Goal: Information Seeking & Learning: Learn about a topic

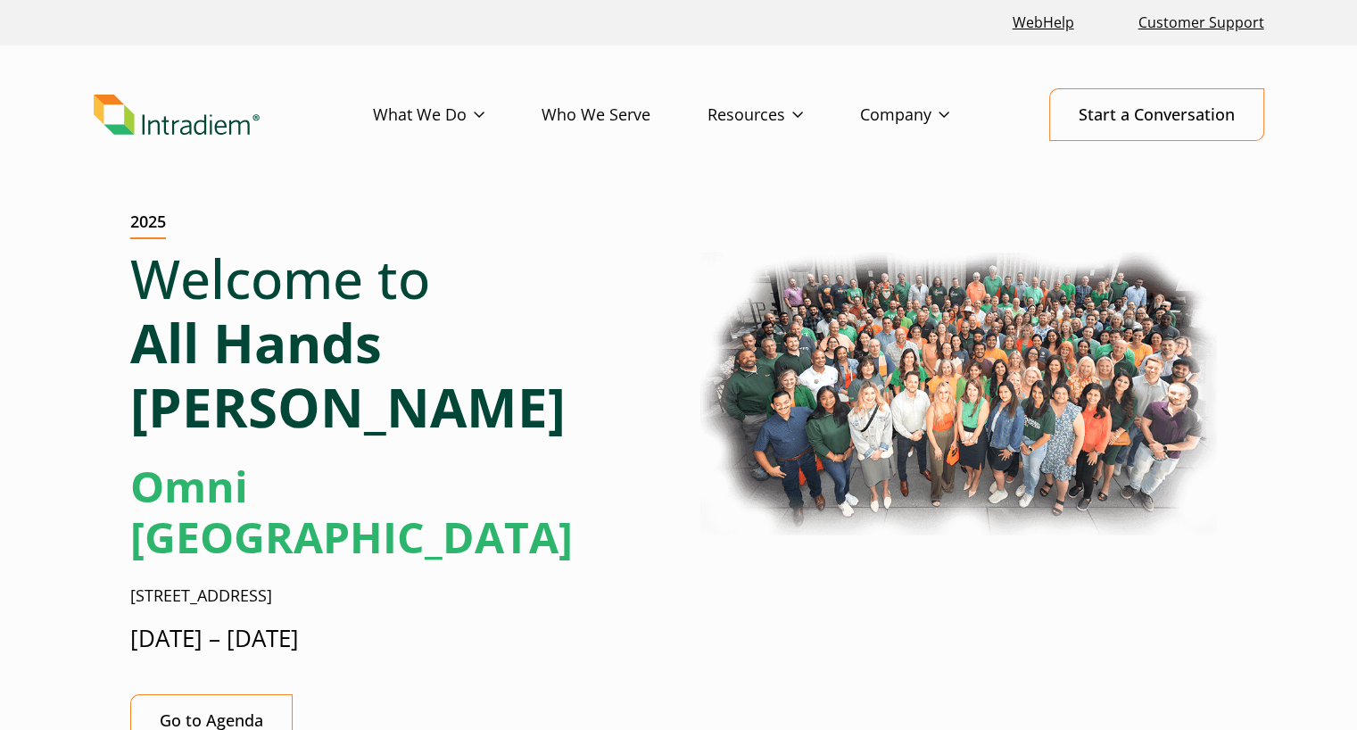
click at [660, 458] on div "Welcome to All Hands [PERSON_NAME] Omni [GEOGRAPHIC_DATA] [STREET_ADDRESS] [DAT…" at bounding box center [397, 458] width 534 height 424
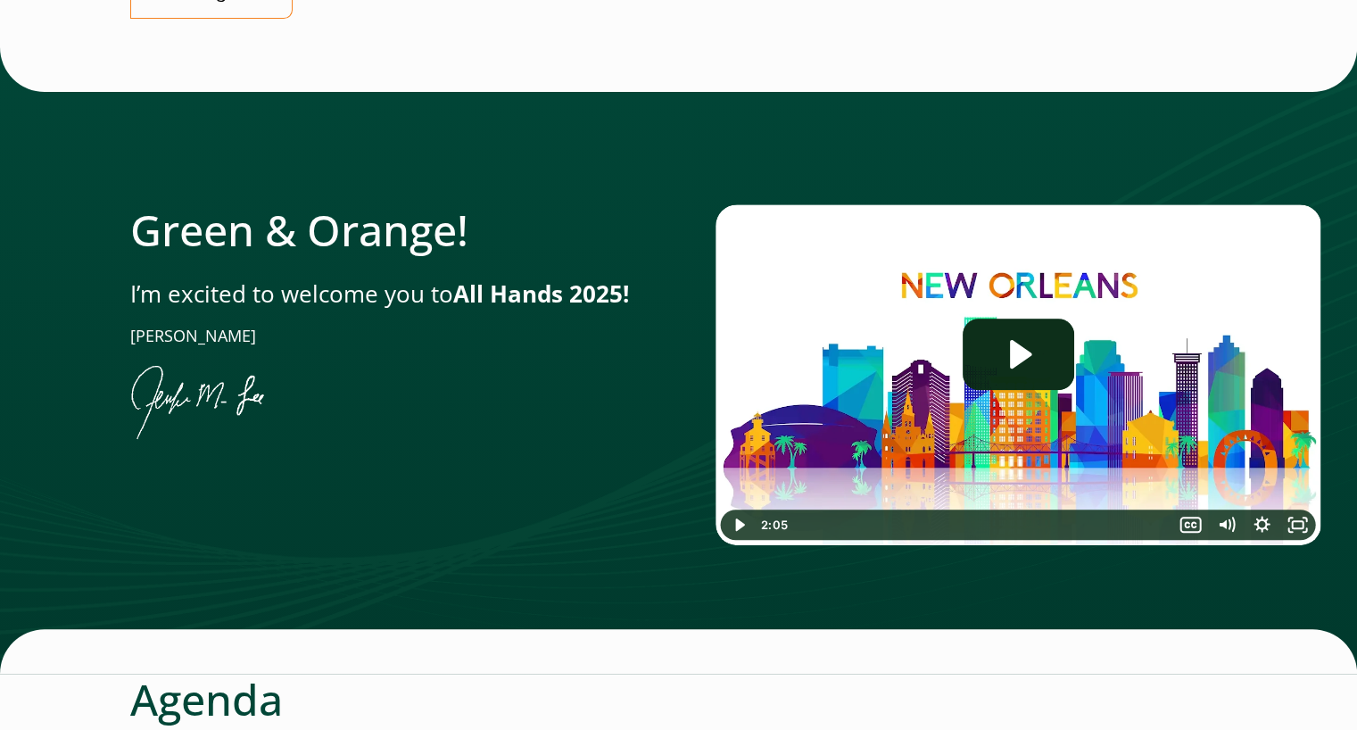
scroll to position [728, 0]
click at [1041, 318] on icon "Play Video: Jen-All-Hands_Welcome-Video" at bounding box center [1019, 353] width 112 height 71
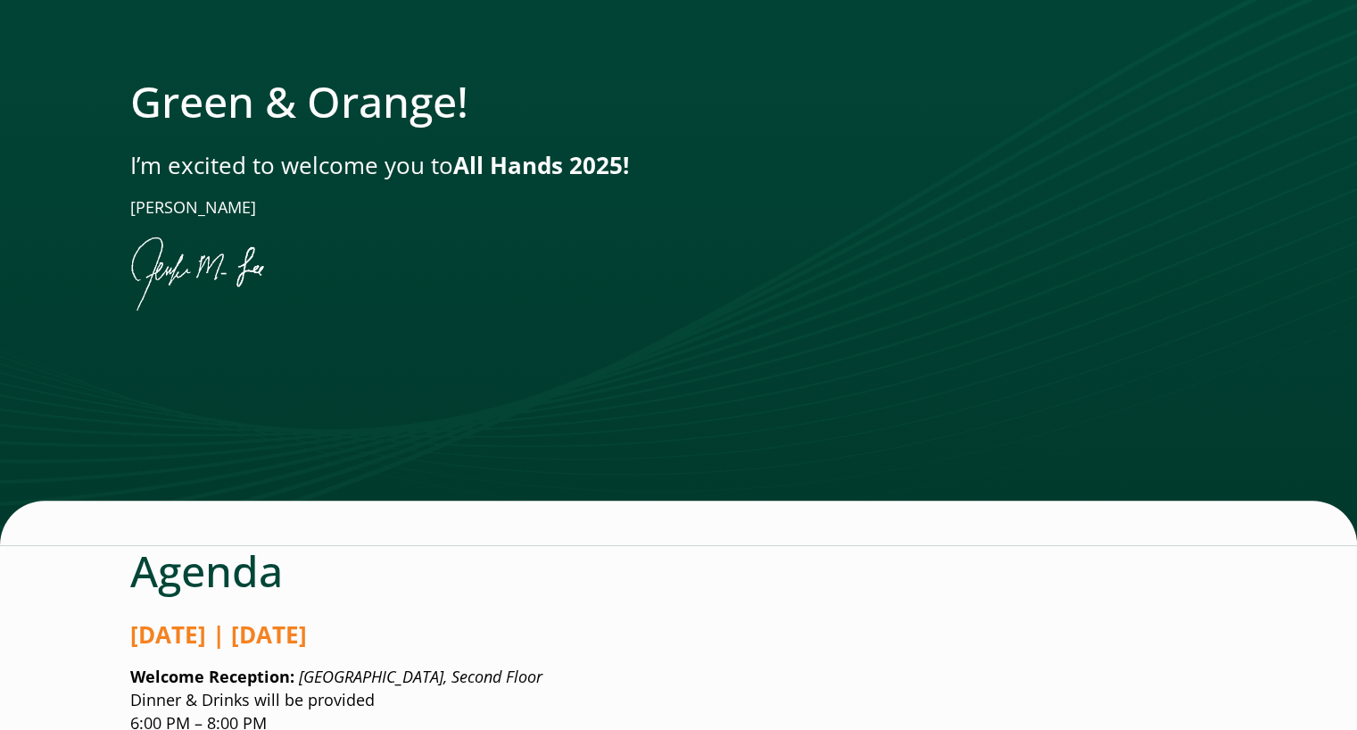
scroll to position [842, 0]
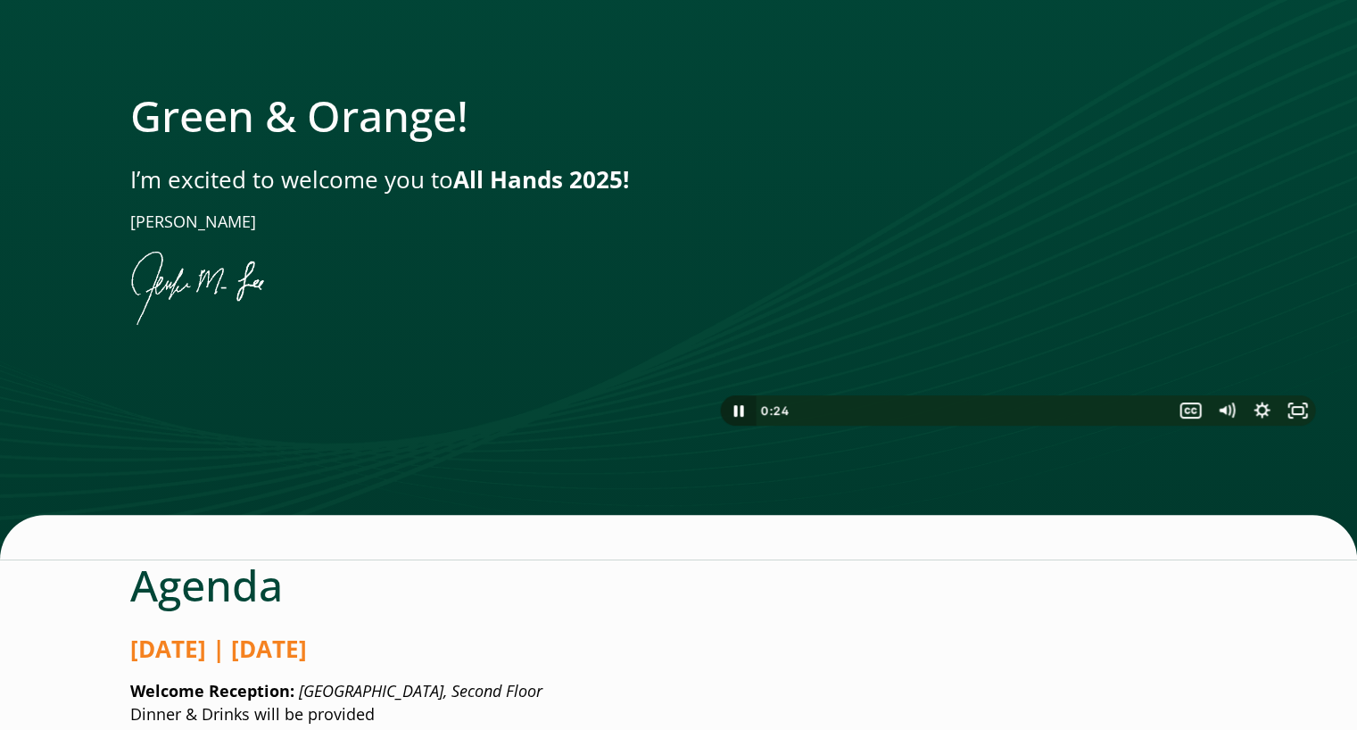
click at [742, 405] on icon "Pause" at bounding box center [738, 411] width 10 height 12
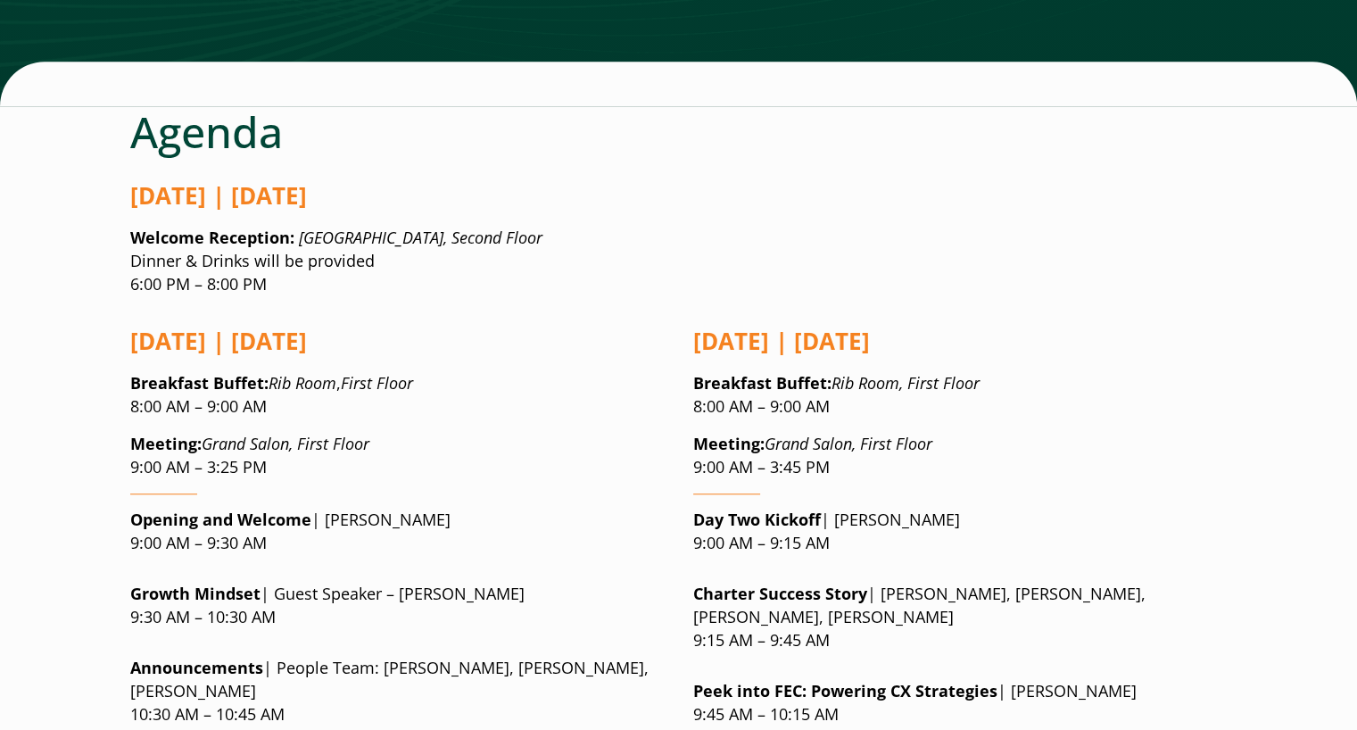
scroll to position [1305, 0]
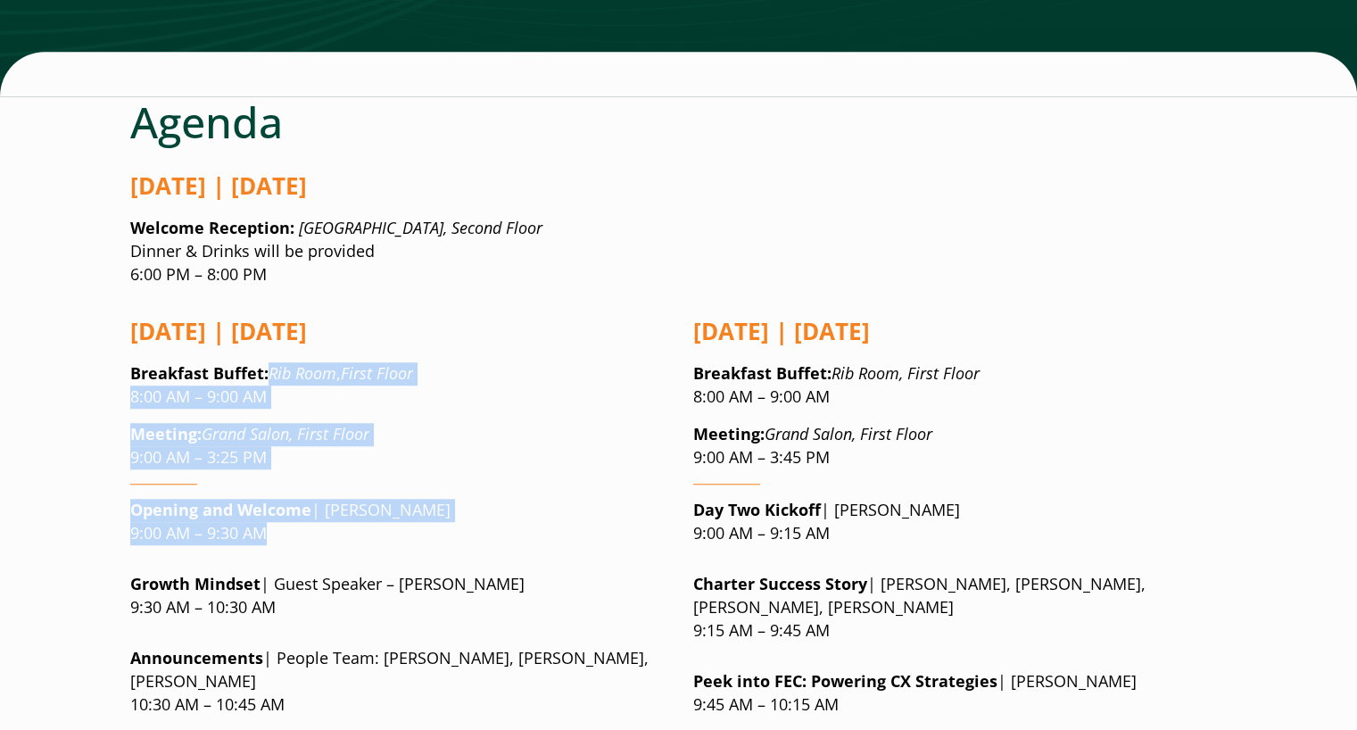
drag, startPoint x: 271, startPoint y: 261, endPoint x: 496, endPoint y: 447, distance: 291.5
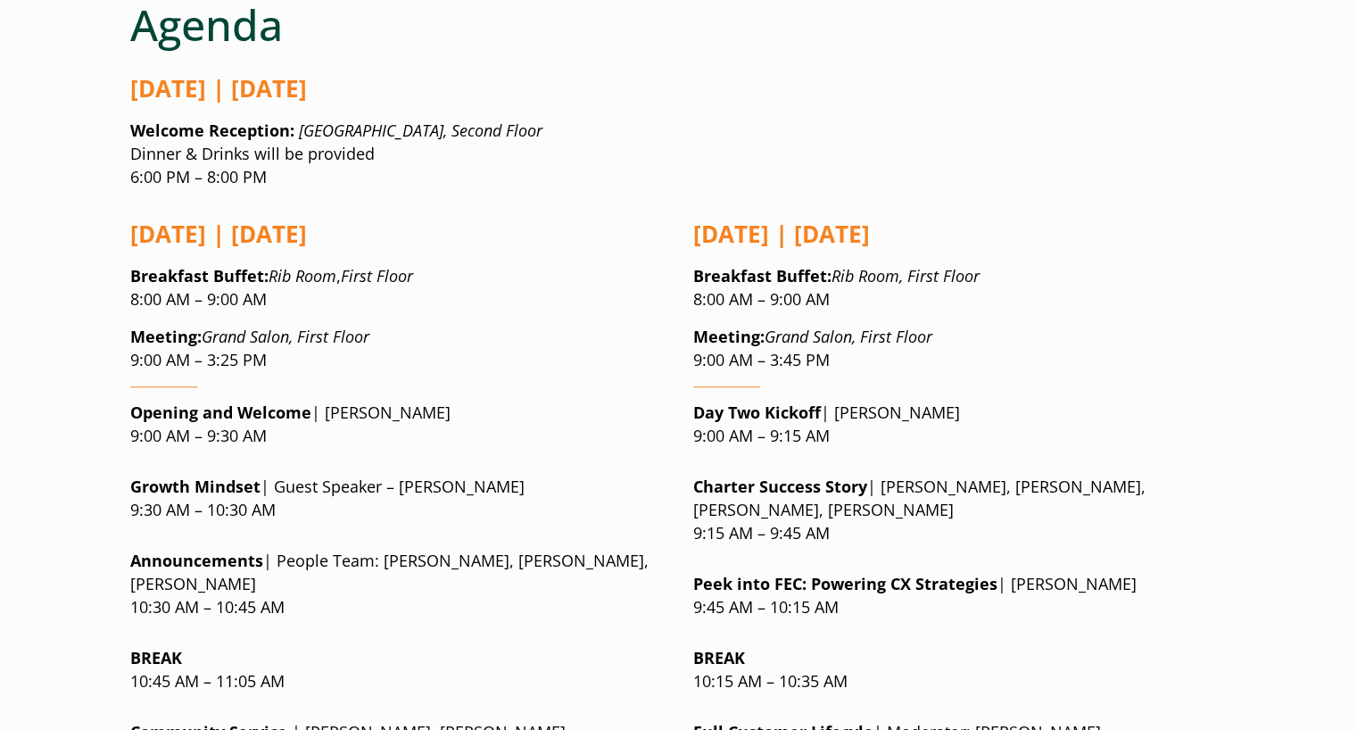
scroll to position [1417, 0]
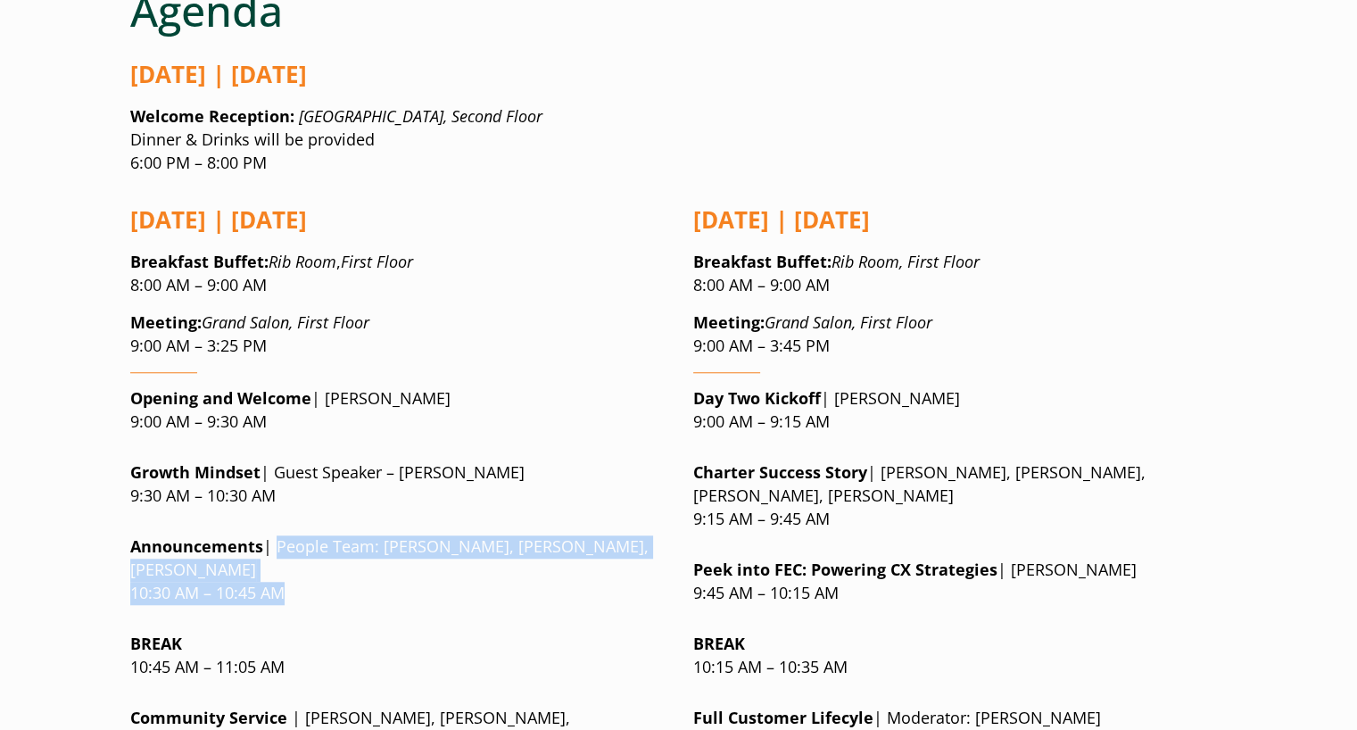
drag, startPoint x: 278, startPoint y: 431, endPoint x: 309, endPoint y: 468, distance: 48.2
click at [309, 535] on p "Announcements | People Team: Bella Cope, Sarah Wishnick, Ameerah Muhammad 10:30…" at bounding box center [397, 570] width 534 height 70
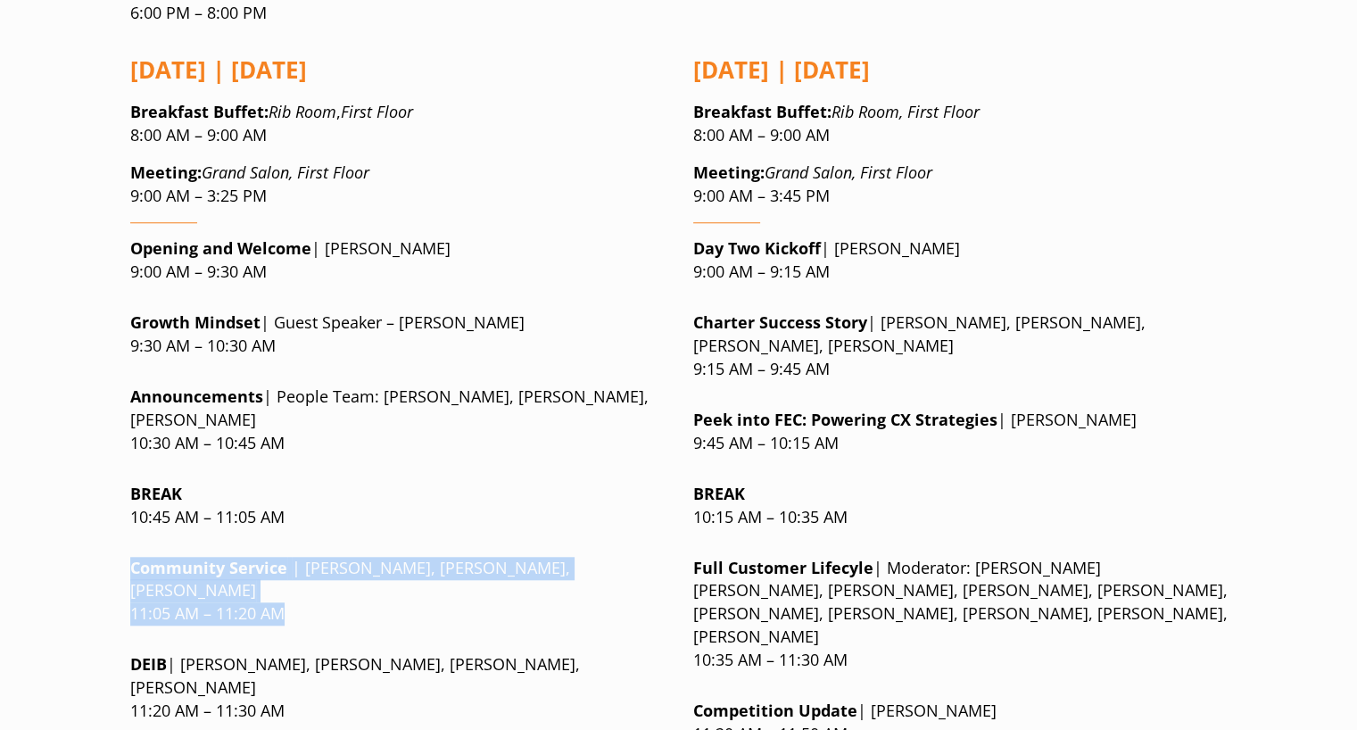
drag, startPoint x: 132, startPoint y: 458, endPoint x: 297, endPoint y: 483, distance: 166.9
click at [297, 557] on p "Community Service | Jen Lee, Matt McConnell, Kerry Engle 11:05 AM – 11:20 AM" at bounding box center [397, 592] width 534 height 70
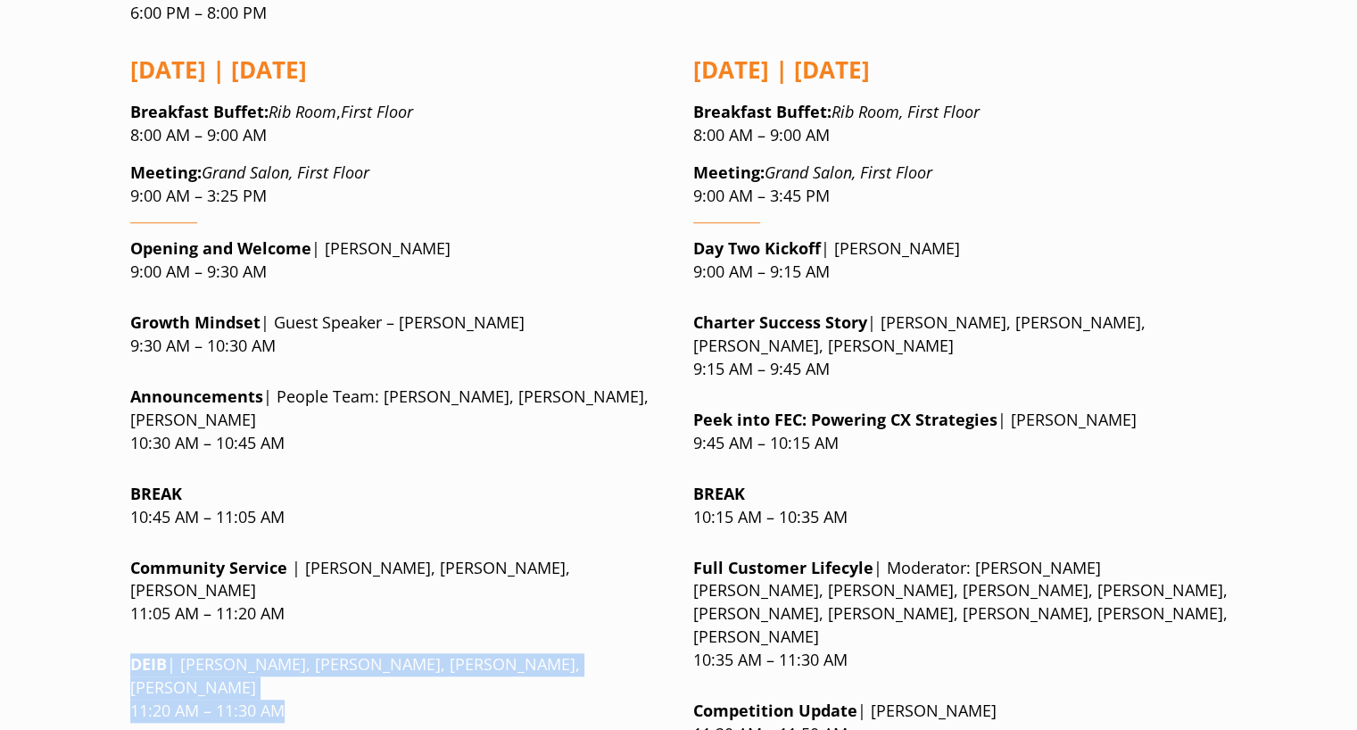
drag, startPoint x: 135, startPoint y: 531, endPoint x: 330, endPoint y: 554, distance: 196.8
click at [330, 653] on p "DEIB | Savita Mahesh, Cynthia Gibbs, Mindy Crow, Craig Sadler 11:20 AM – 11:30 …" at bounding box center [397, 688] width 534 height 70
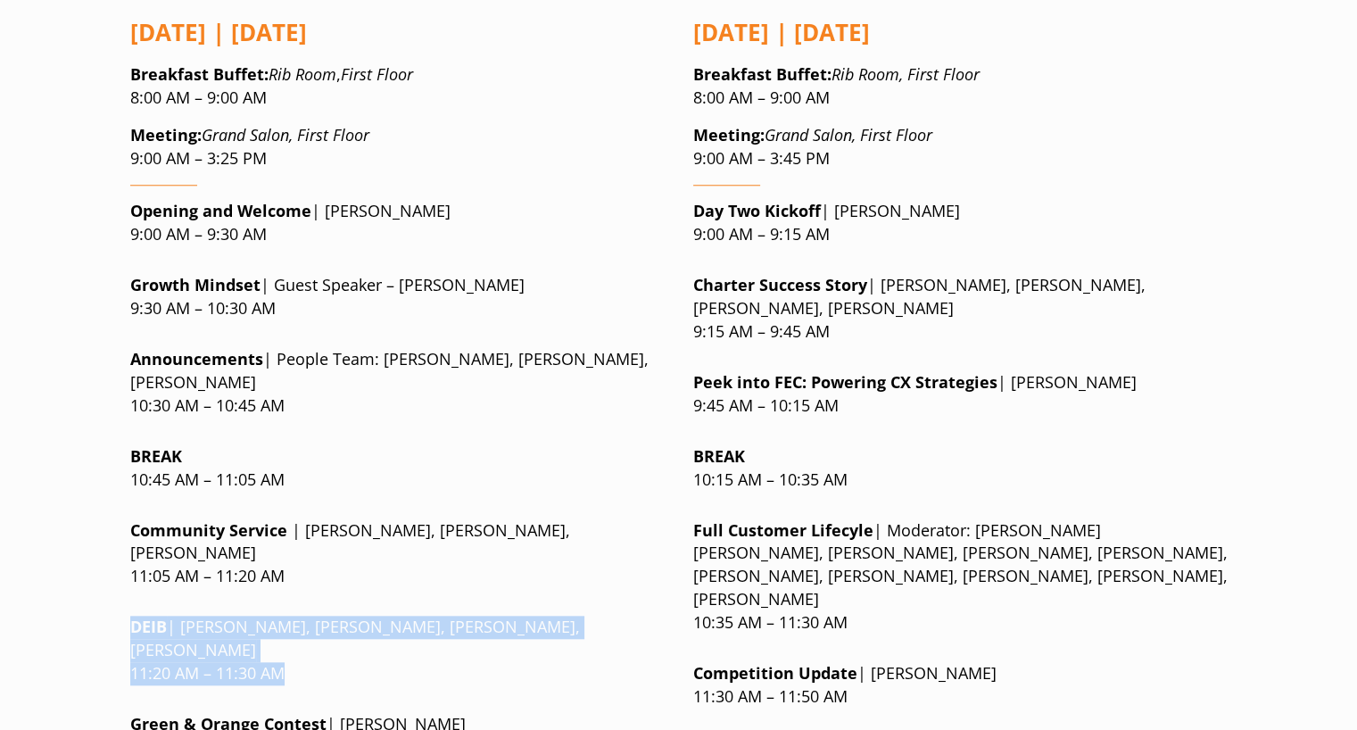
scroll to position [1606, 0]
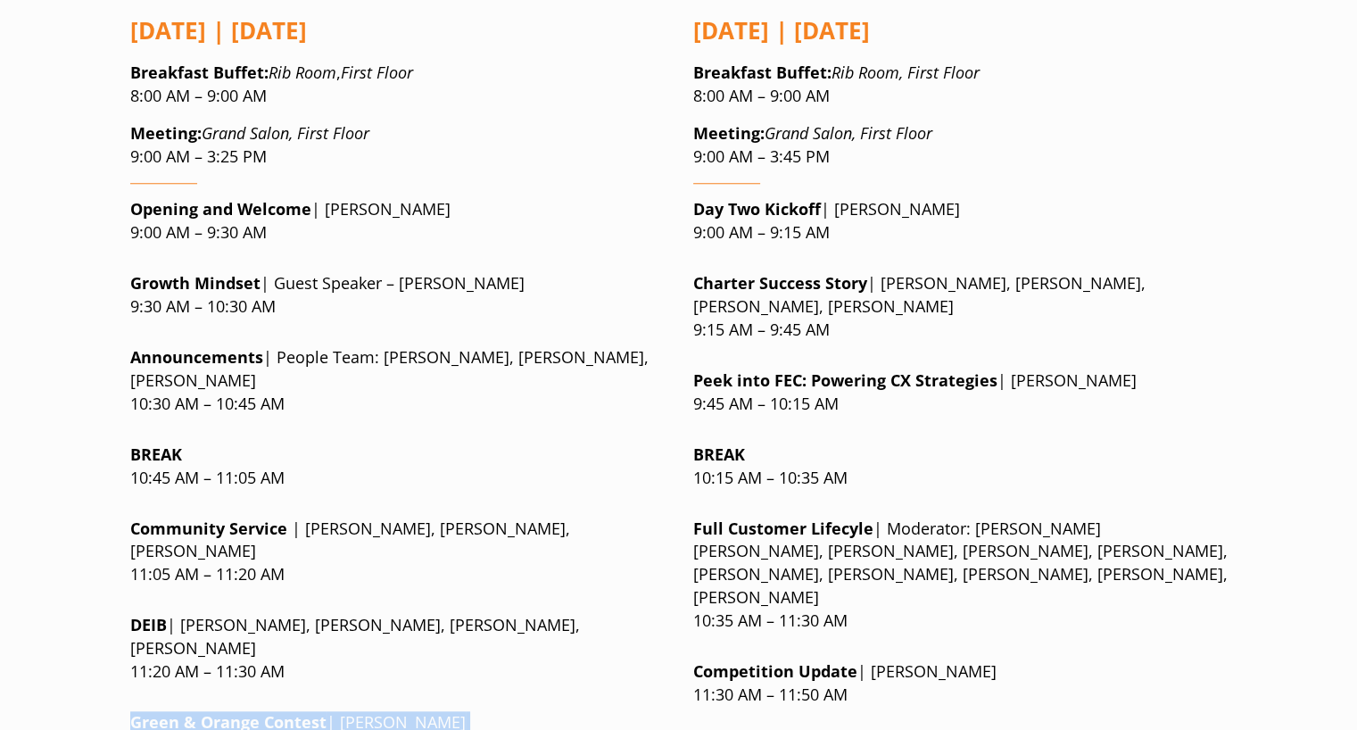
drag, startPoint x: 132, startPoint y: 566, endPoint x: 289, endPoint y: 590, distance: 158.9
click at [289, 711] on p "Green & Orange Contest | Jen Lee 11:30 AM – 11:45 AM" at bounding box center [397, 734] width 534 height 46
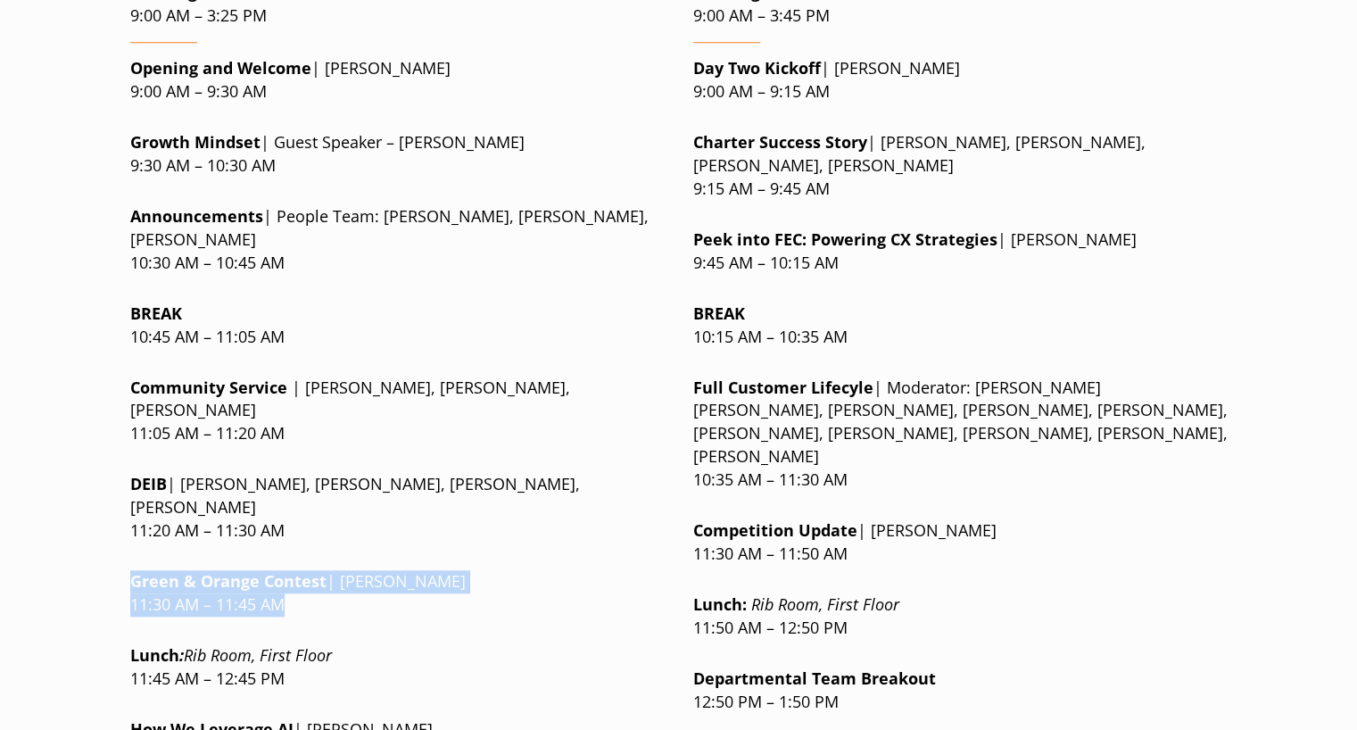
scroll to position [1749, 0]
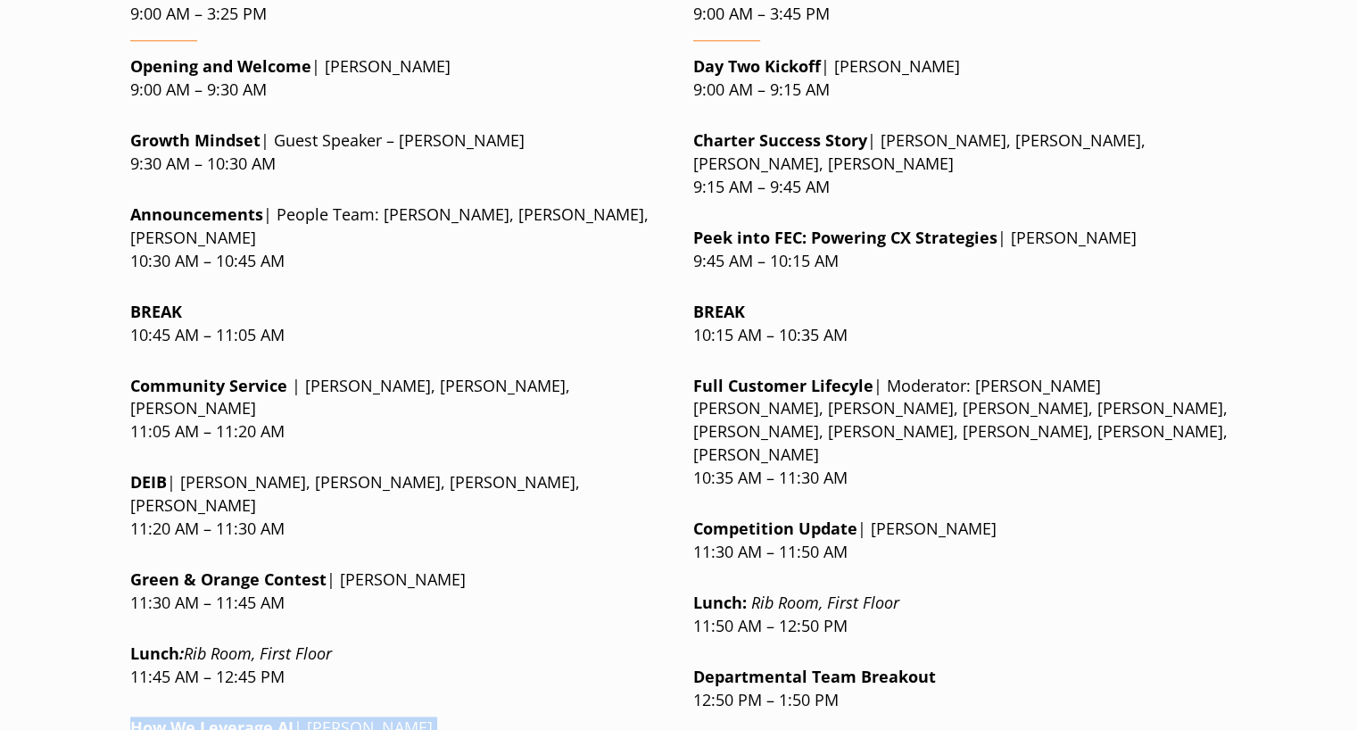
drag, startPoint x: 132, startPoint y: 565, endPoint x: 383, endPoint y: 611, distance: 255.0
click at [383, 611] on div "Wednesday | September 17 Breakfast Buffet : Rib Room , First Floor 8:00 AM – 9:…" at bounding box center [397, 550] width 534 height 1386
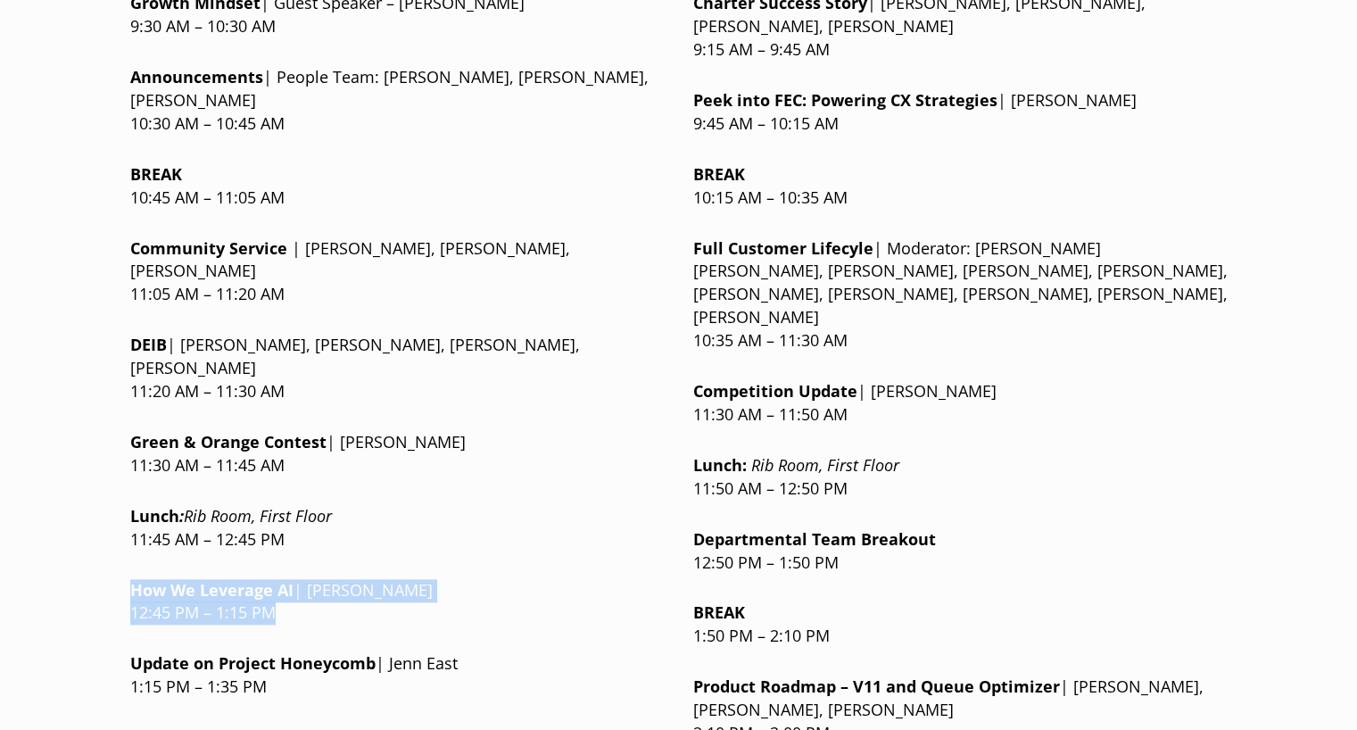
scroll to position [1888, 0]
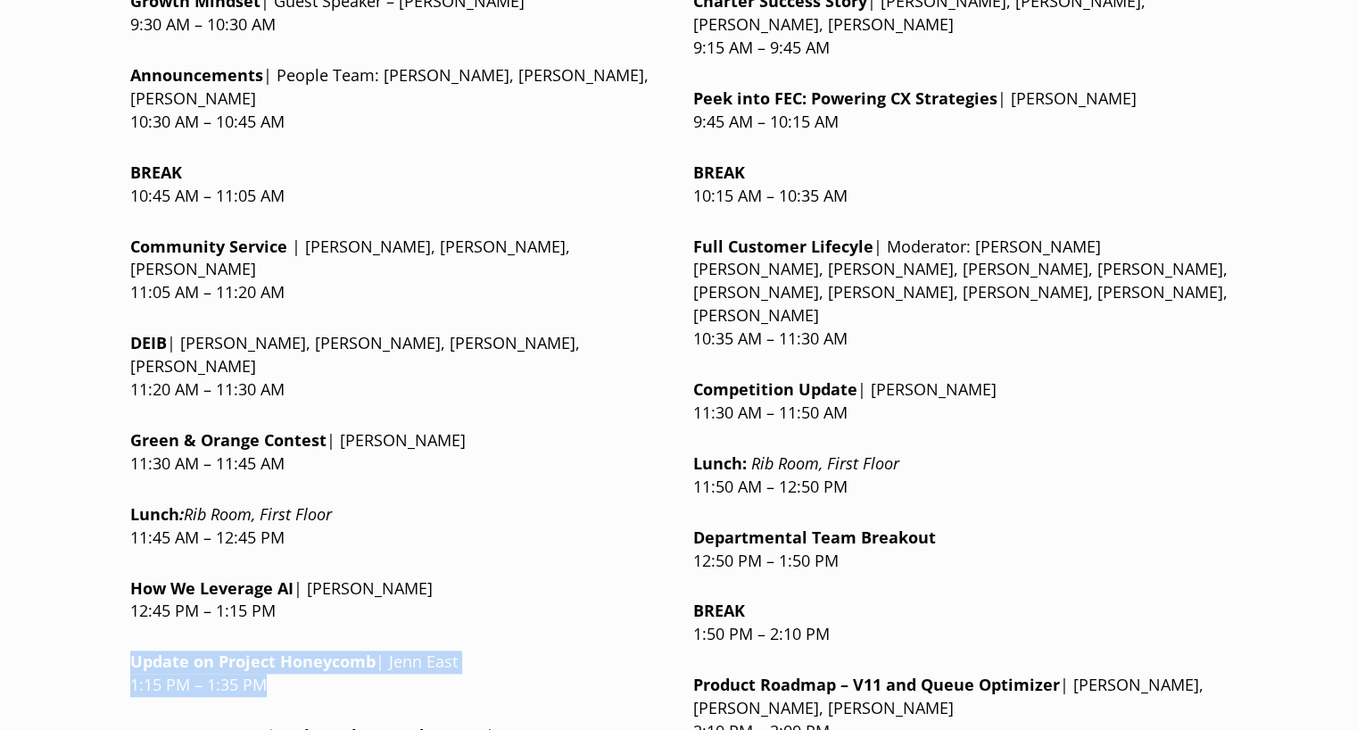
drag, startPoint x: 132, startPoint y: 507, endPoint x: 284, endPoint y: 524, distance: 152.6
click at [284, 650] on p "Update on Project Honeycomb | Jenn East 1:15 PM – 1:35 PM" at bounding box center [397, 673] width 534 height 46
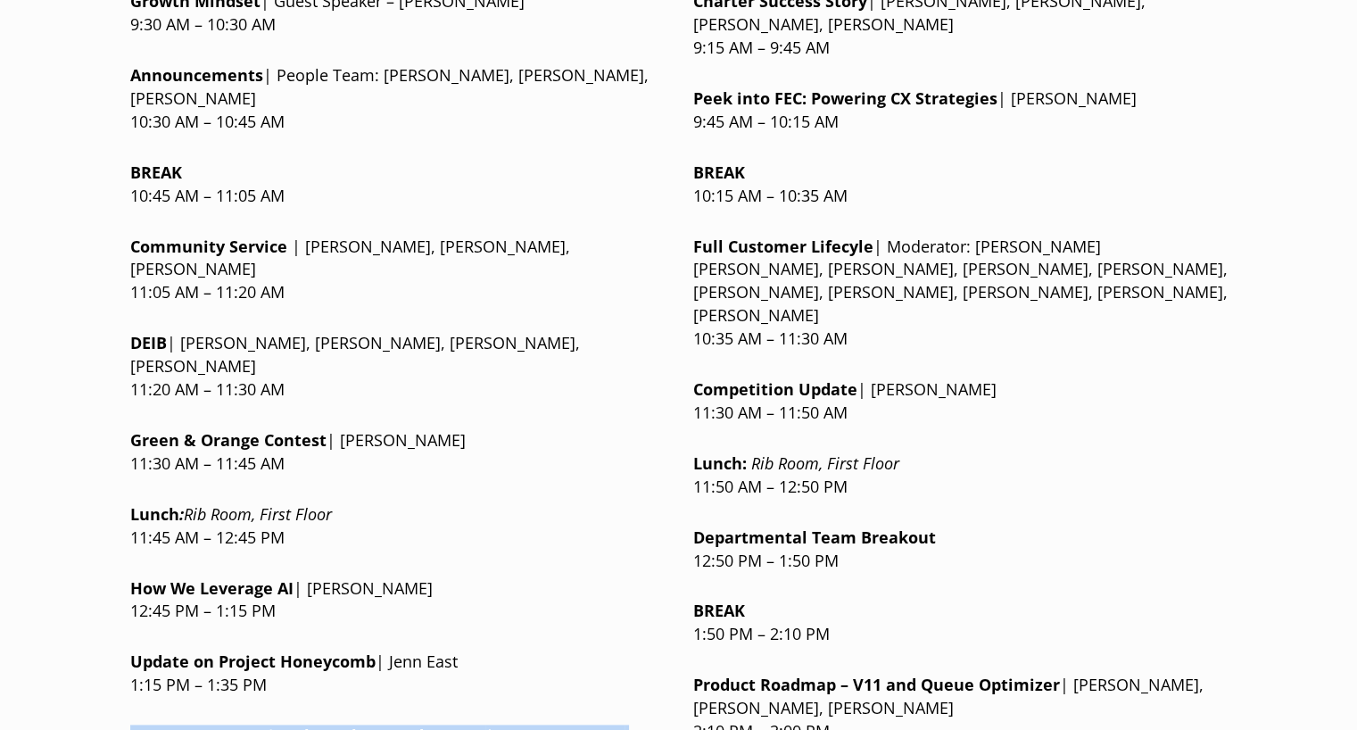
drag, startPoint x: 128, startPoint y: 575, endPoint x: 299, endPoint y: 593, distance: 171.3
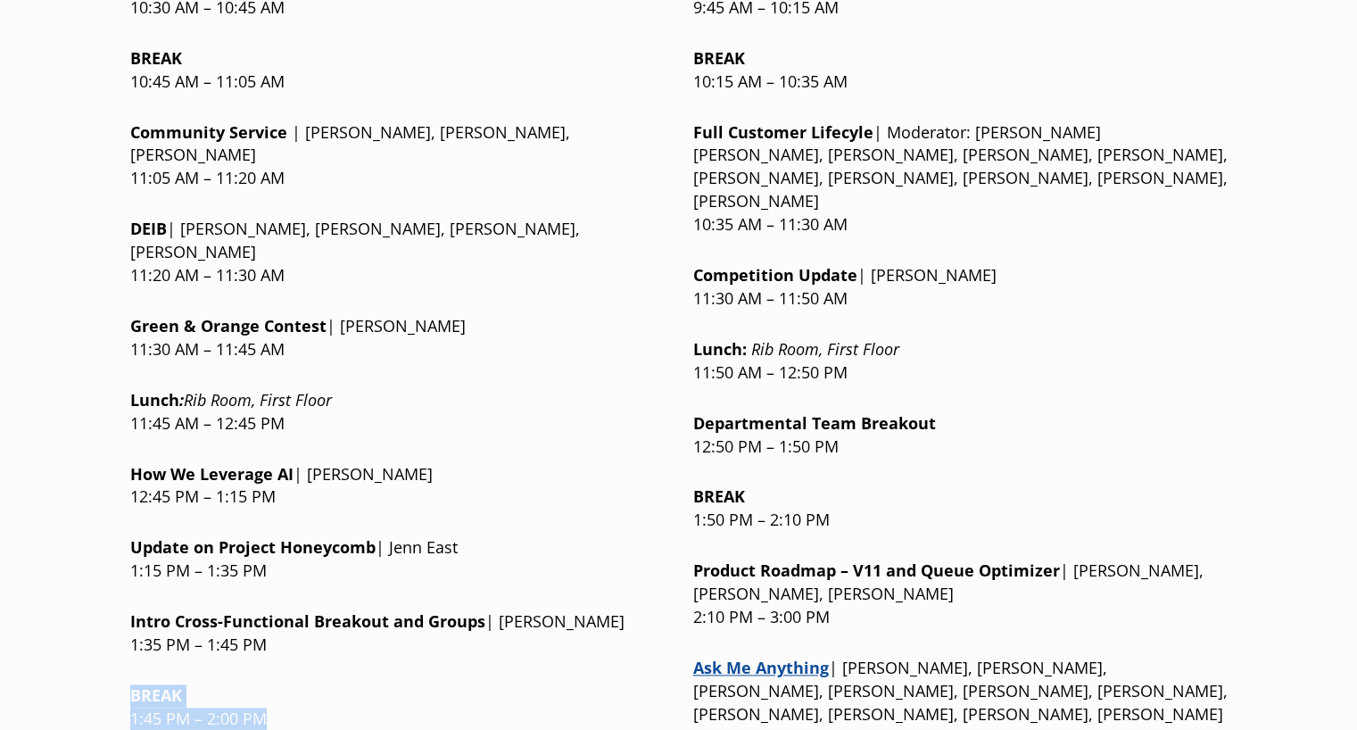
drag, startPoint x: 128, startPoint y: 538, endPoint x: 250, endPoint y: 576, distance: 127.3
drag, startPoint x: 132, startPoint y: 610, endPoint x: 296, endPoint y: 656, distance: 170.3
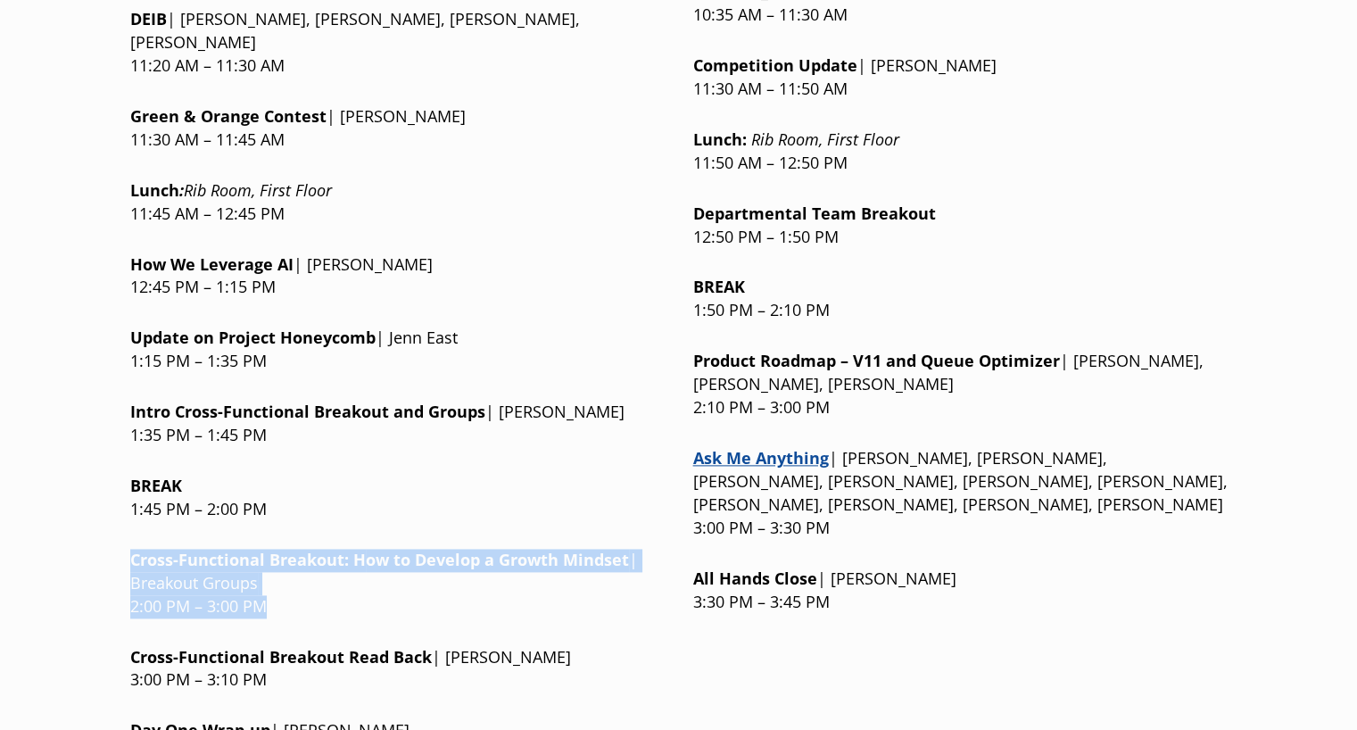
scroll to position [2213, 0]
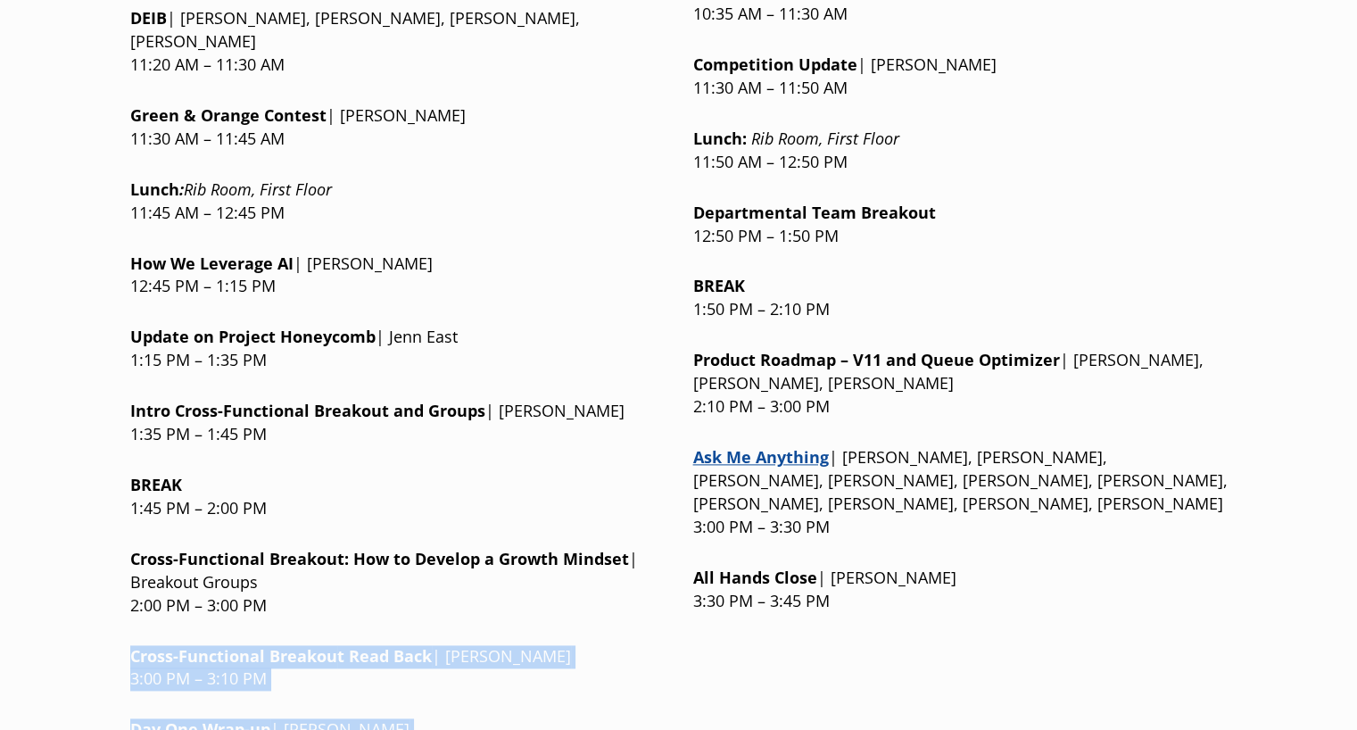
drag, startPoint x: 128, startPoint y: 492, endPoint x: 356, endPoint y: 611, distance: 257.0
click at [356, 611] on div "Wednesday | September 17 Breakfast Buffet : Rib Room , First Floor 8:00 AM – 9:…" at bounding box center [397, 86] width 534 height 1386
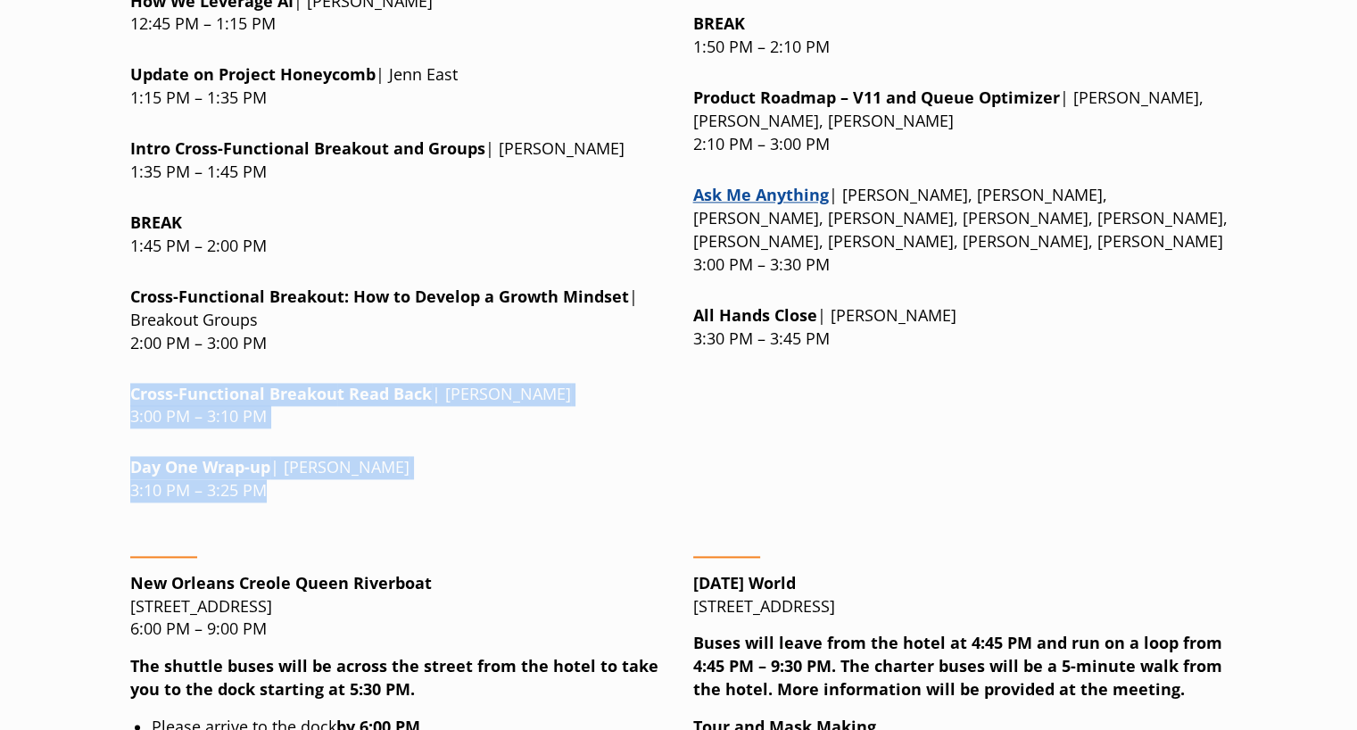
scroll to position [2477, 0]
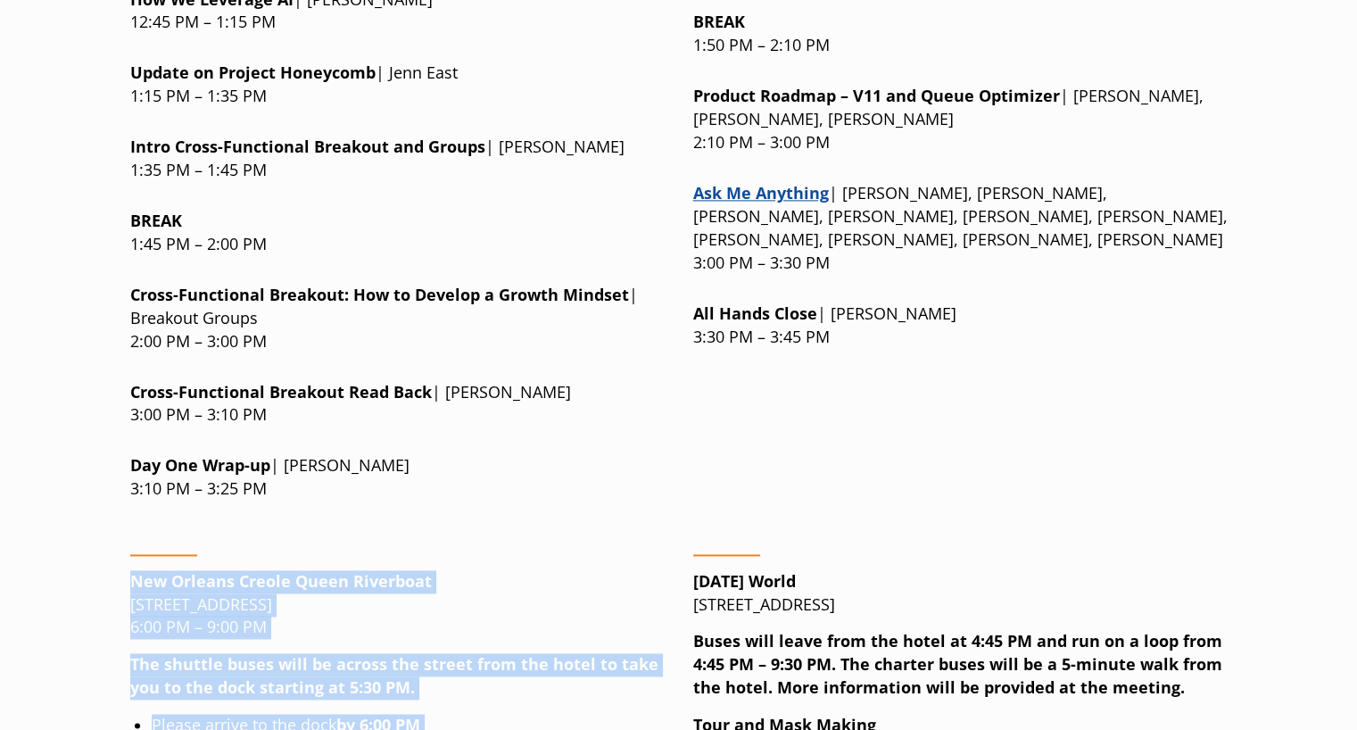
drag, startPoint x: 133, startPoint y: 422, endPoint x: 541, endPoint y: 591, distance: 441.2
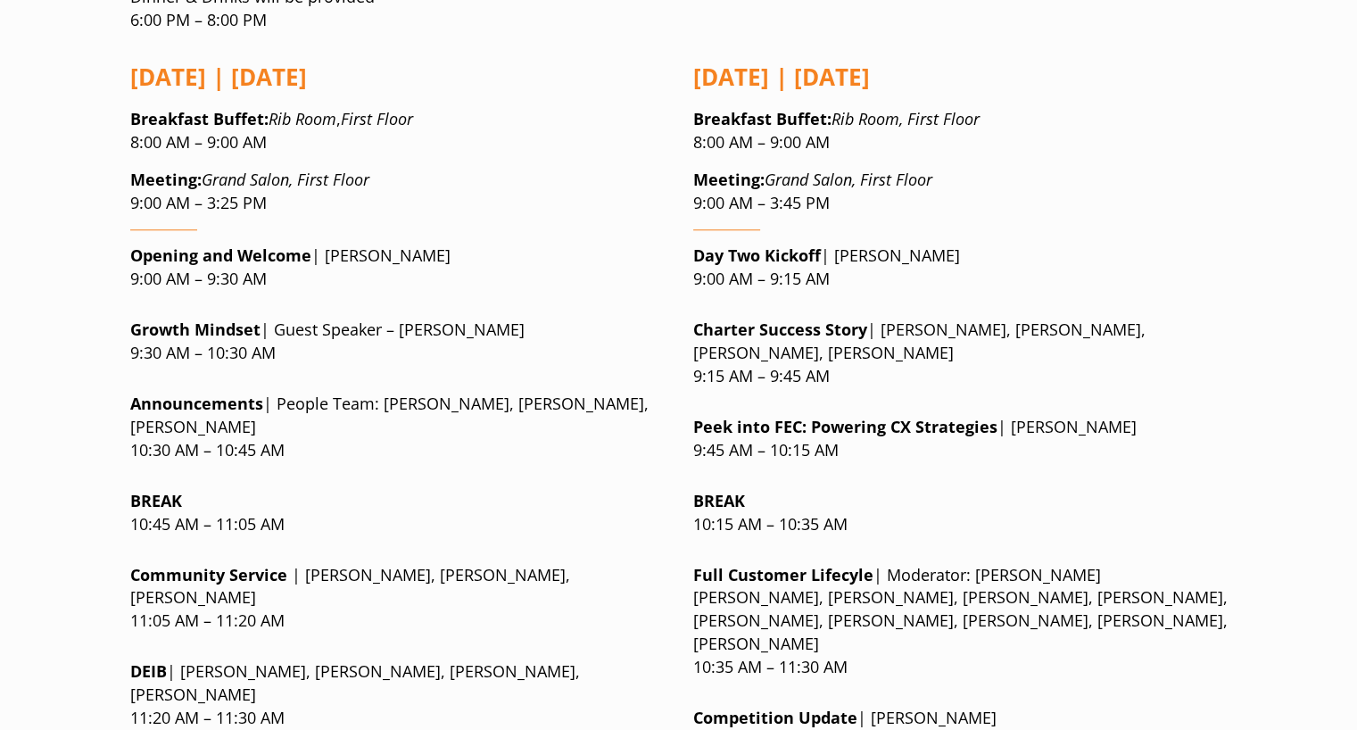
scroll to position [1308, 0]
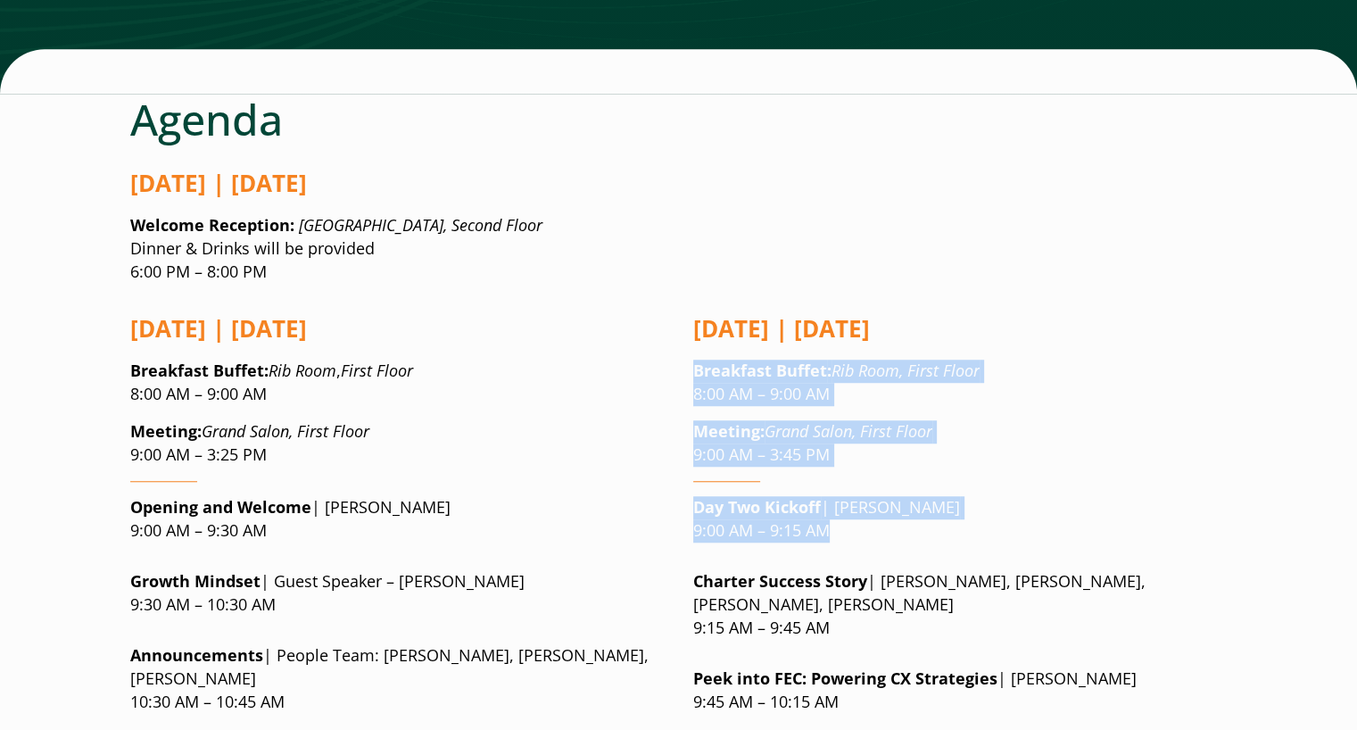
drag, startPoint x: 697, startPoint y: 259, endPoint x: 895, endPoint y: 421, distance: 256.1
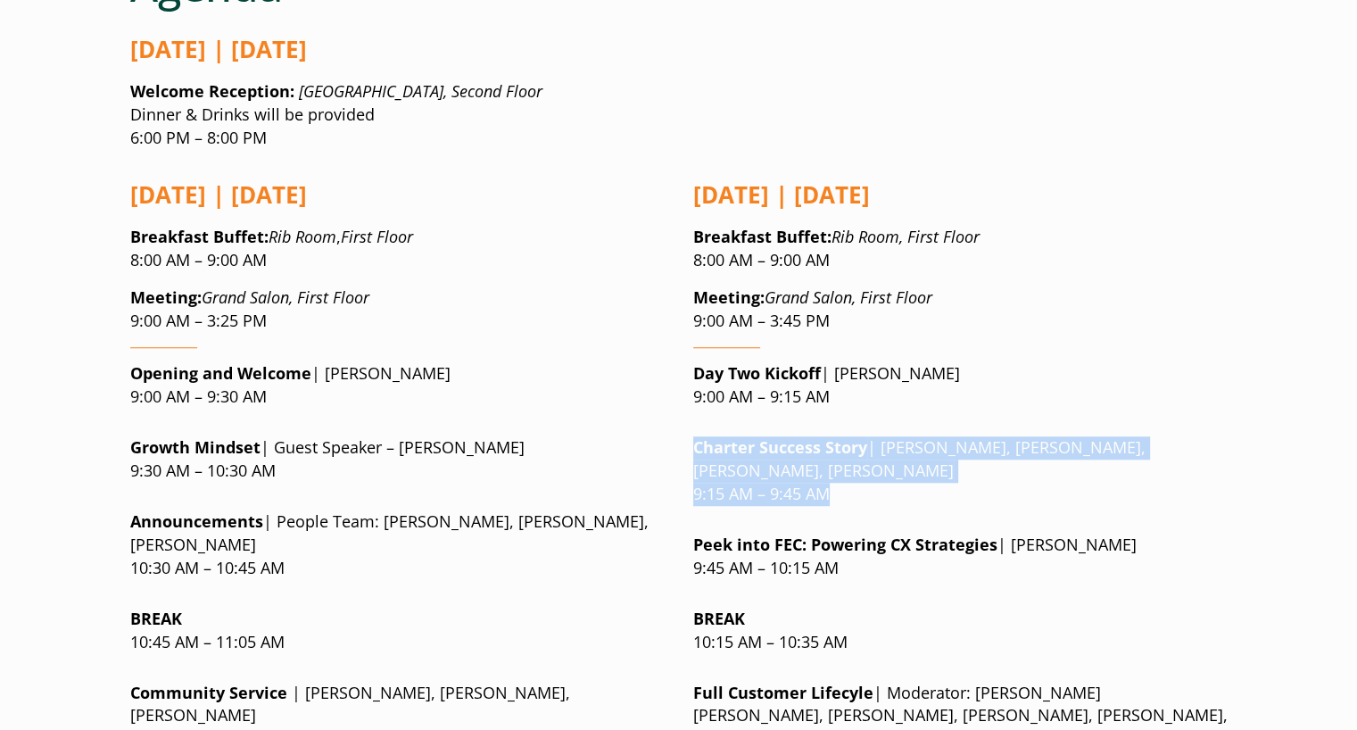
drag, startPoint x: 693, startPoint y: 340, endPoint x: 874, endPoint y: 406, distance: 192.8
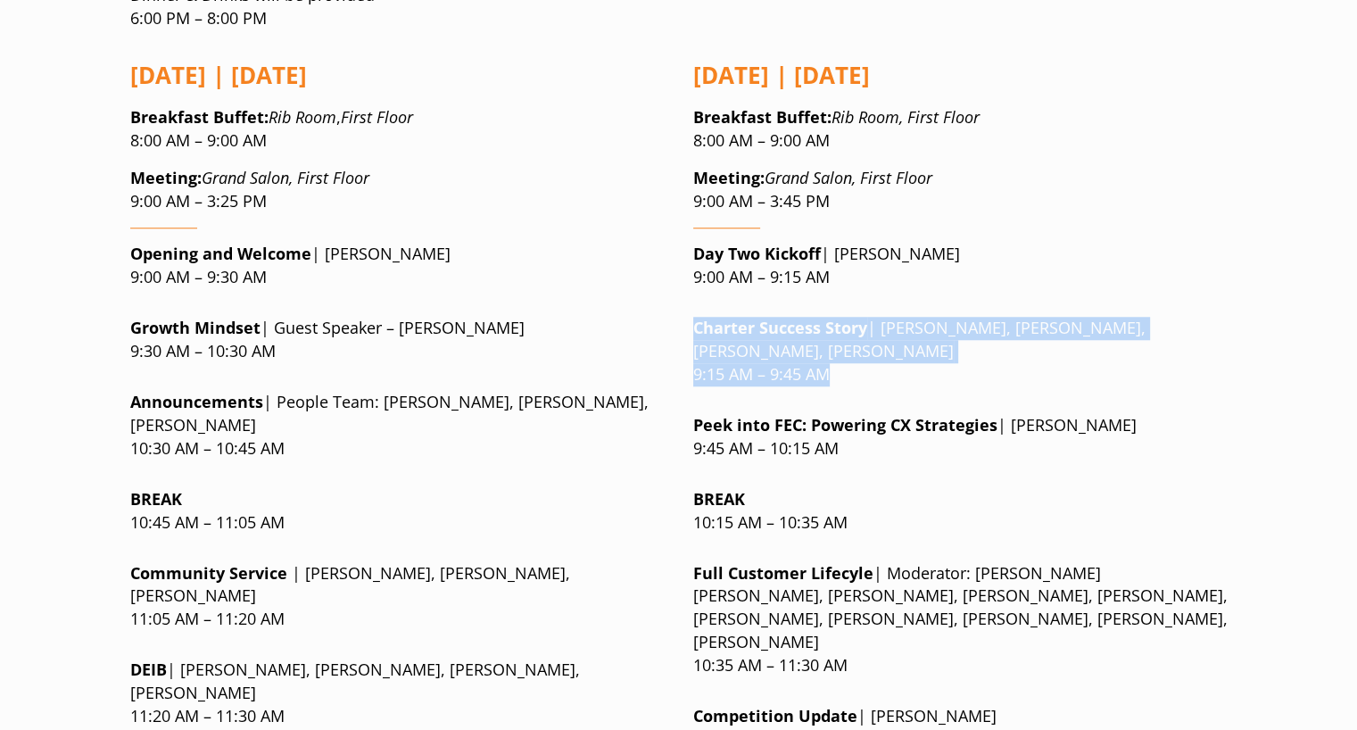
scroll to position [1567, 0]
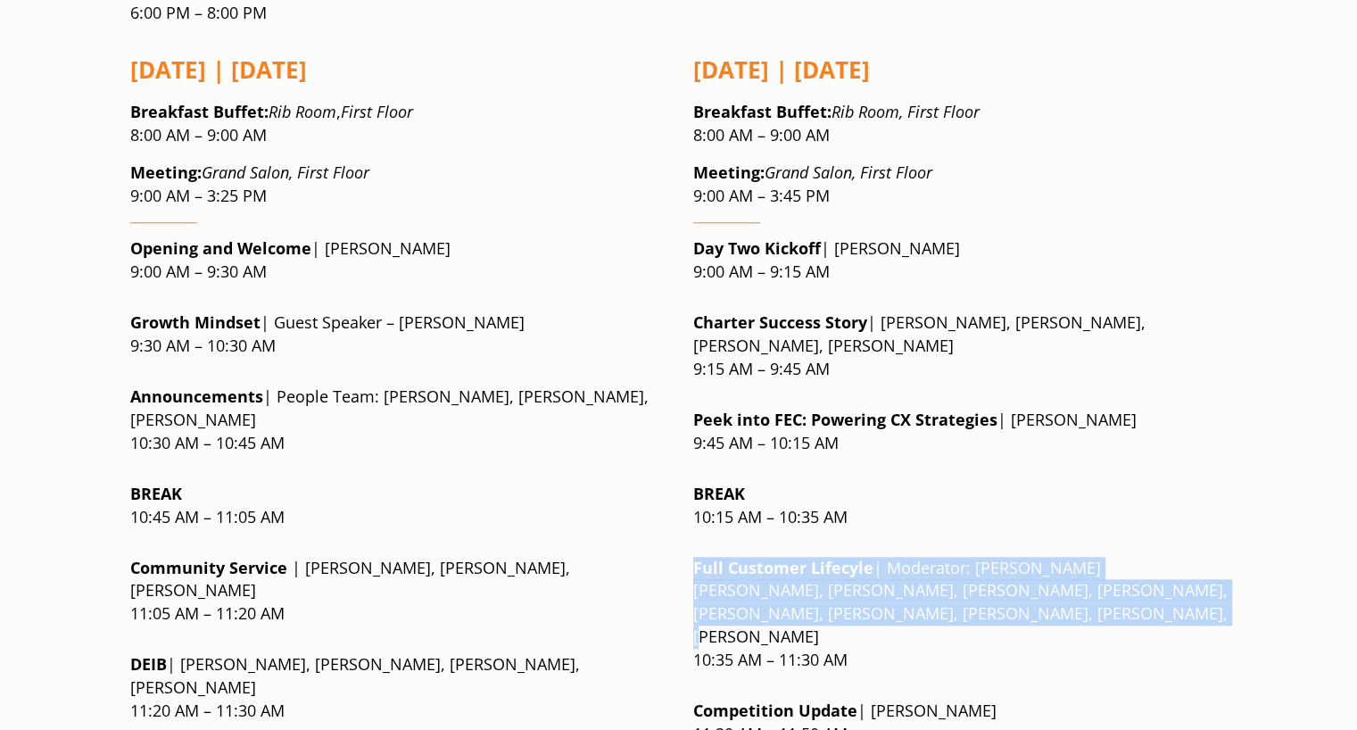
drag, startPoint x: 695, startPoint y: 456, endPoint x: 1117, endPoint y: 493, distance: 423.7
click at [1117, 557] on p "Full Customer Lifecyle | Moderator: Melissa Spies Kevin Jolliffe, Larry Swift, …" at bounding box center [960, 615] width 534 height 116
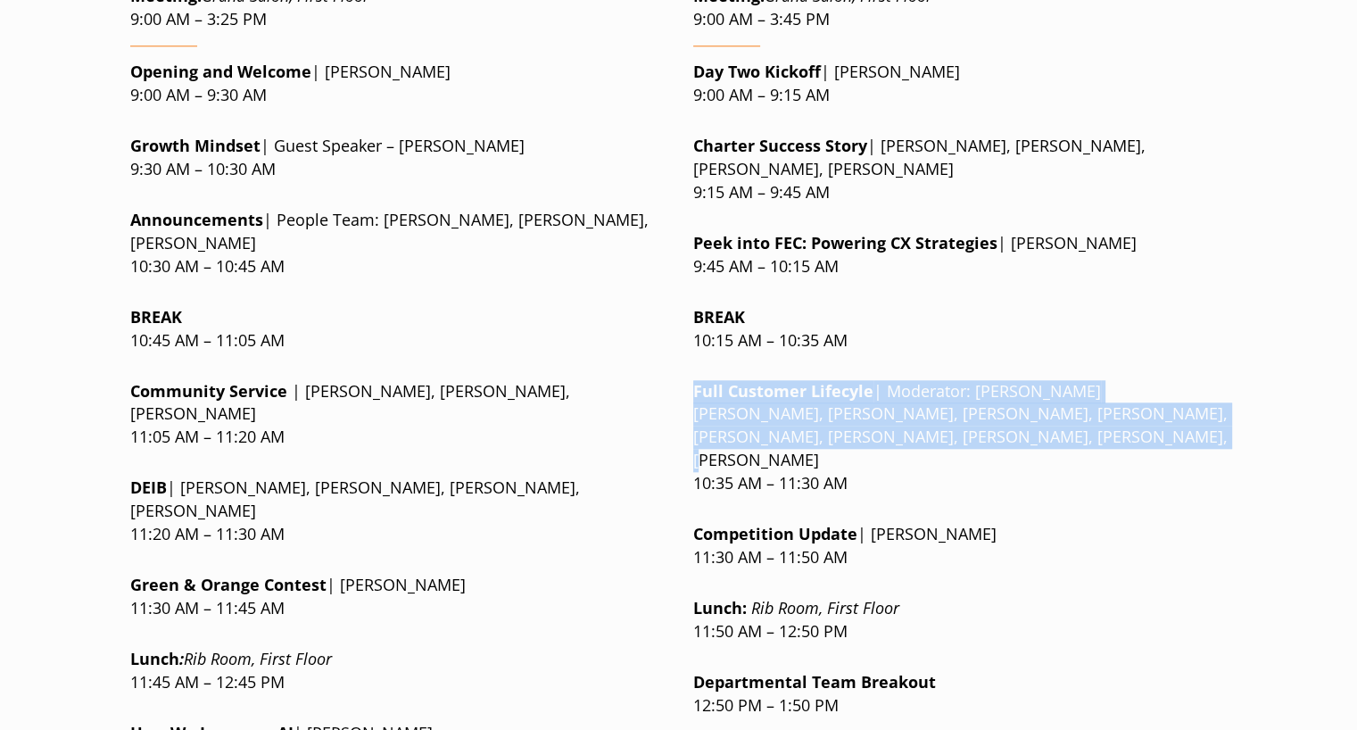
scroll to position [1741, 0]
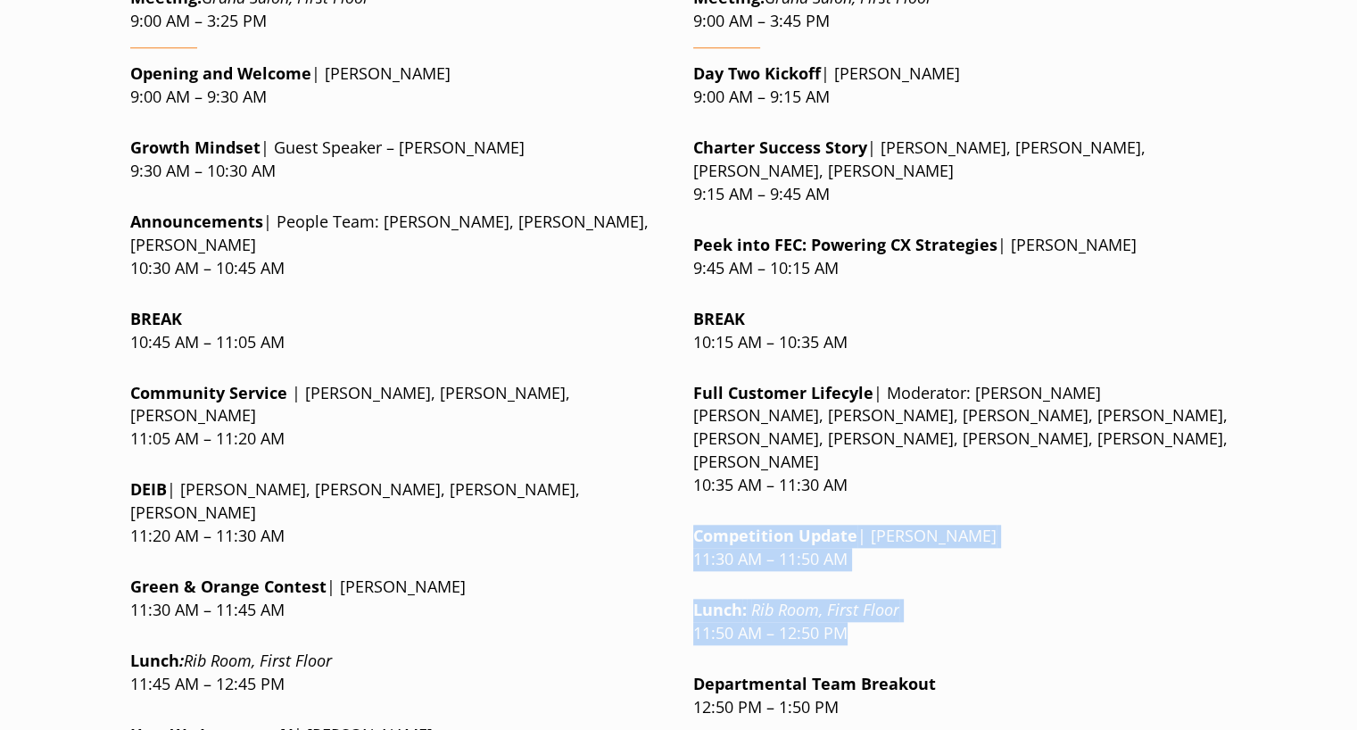
drag, startPoint x: 688, startPoint y: 402, endPoint x: 890, endPoint y: 500, distance: 224.7
click at [890, 500] on div "Wednesday | September 17 Breakfast Buffet : Rib Room , First Floor 8:00 AM – 9:…" at bounding box center [678, 557] width 1097 height 1386
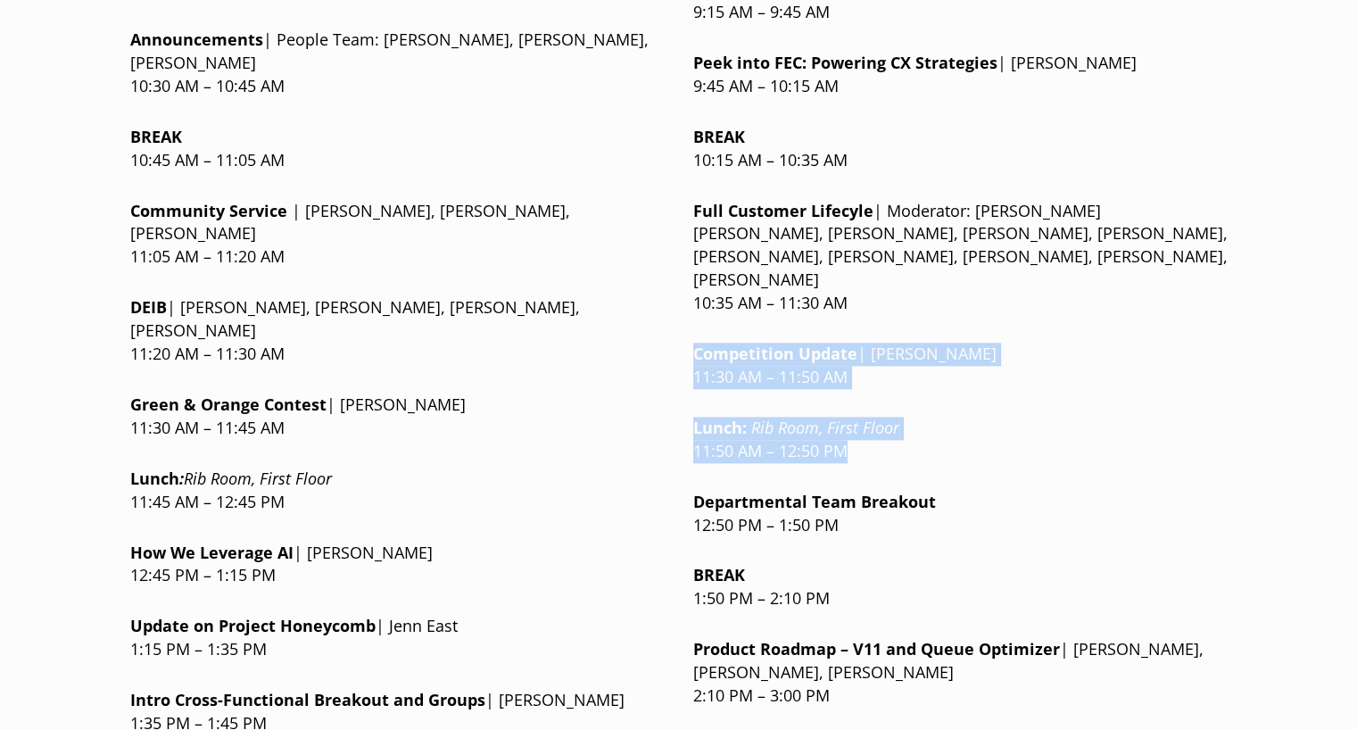
scroll to position [1923, 0]
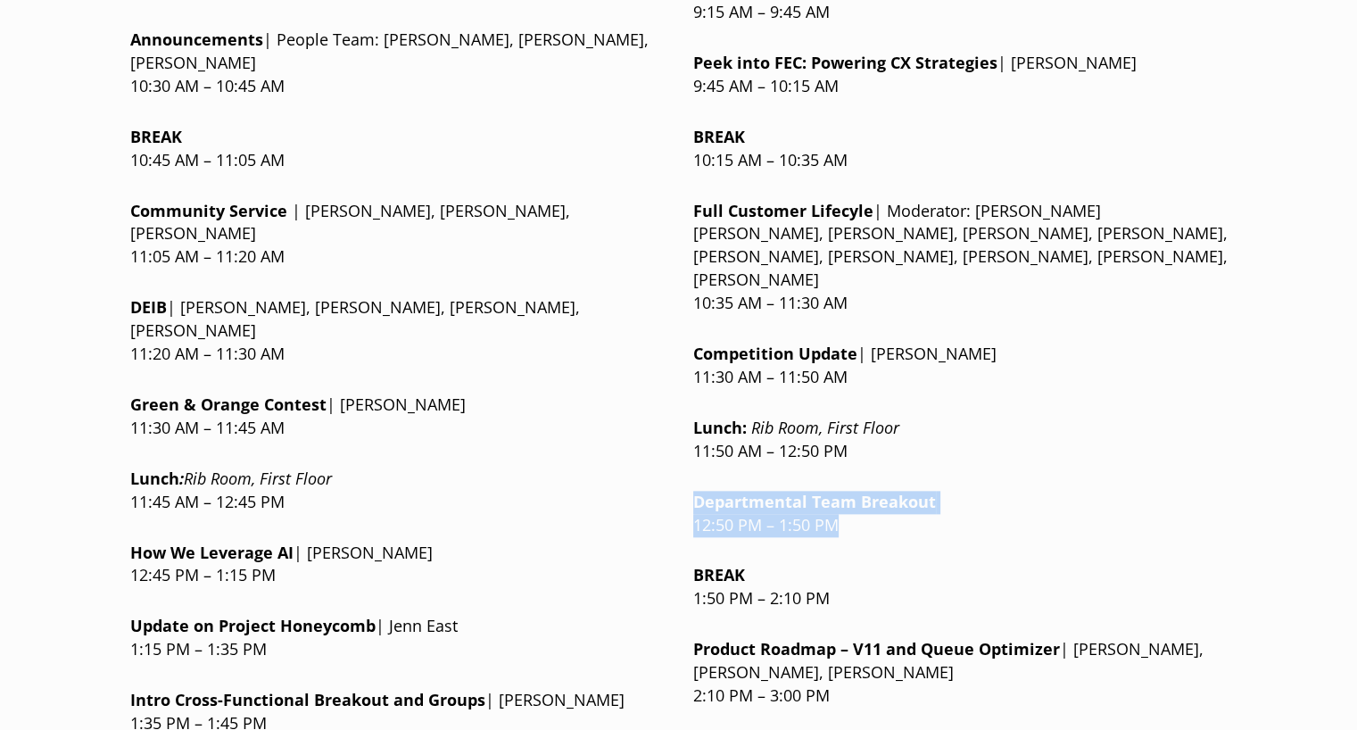
drag, startPoint x: 695, startPoint y: 364, endPoint x: 843, endPoint y: 390, distance: 150.3
click at [843, 491] on p "Departmental Team Breakout 12:50 PM – 1:50 PM" at bounding box center [960, 514] width 534 height 46
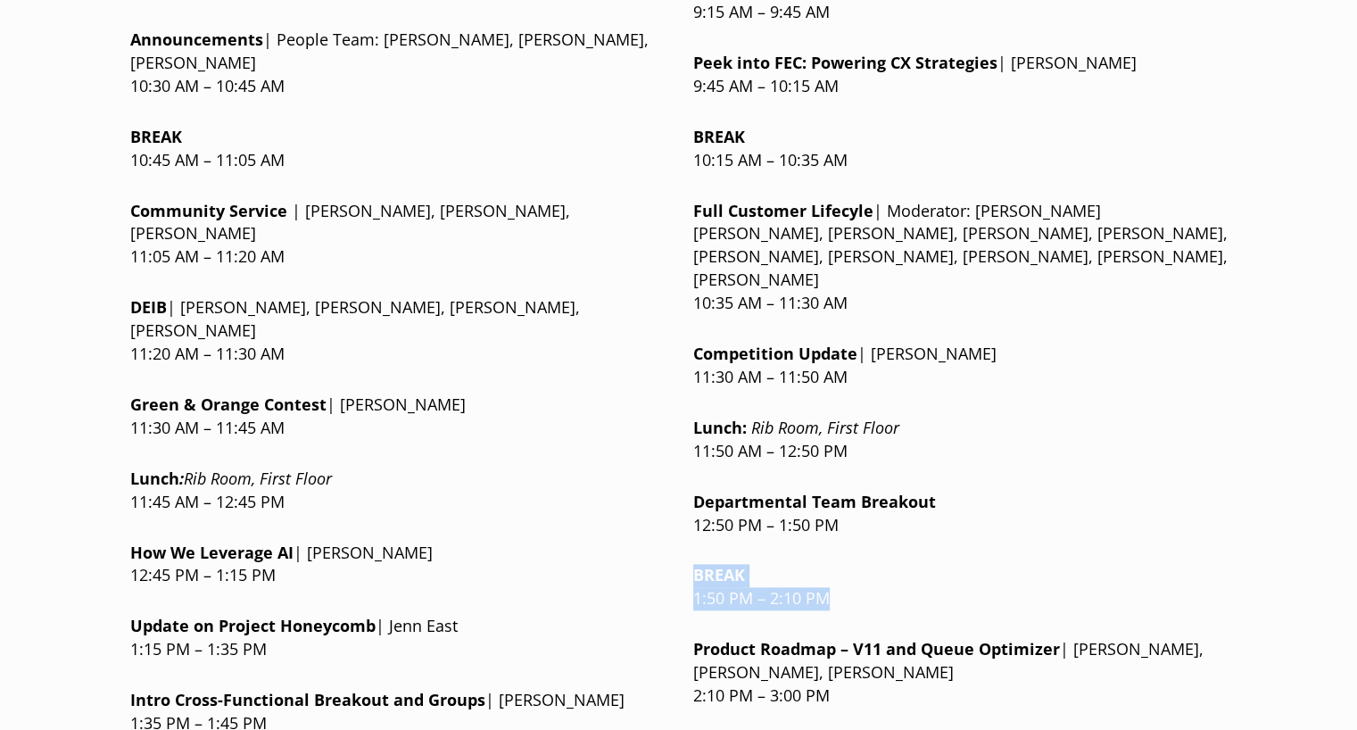
drag, startPoint x: 687, startPoint y: 445, endPoint x: 827, endPoint y: 476, distance: 143.3
click at [827, 476] on div "Wednesday | September 17 Breakfast Buffet : Rib Room , First Floor 8:00 AM – 9:…" at bounding box center [678, 375] width 1097 height 1386
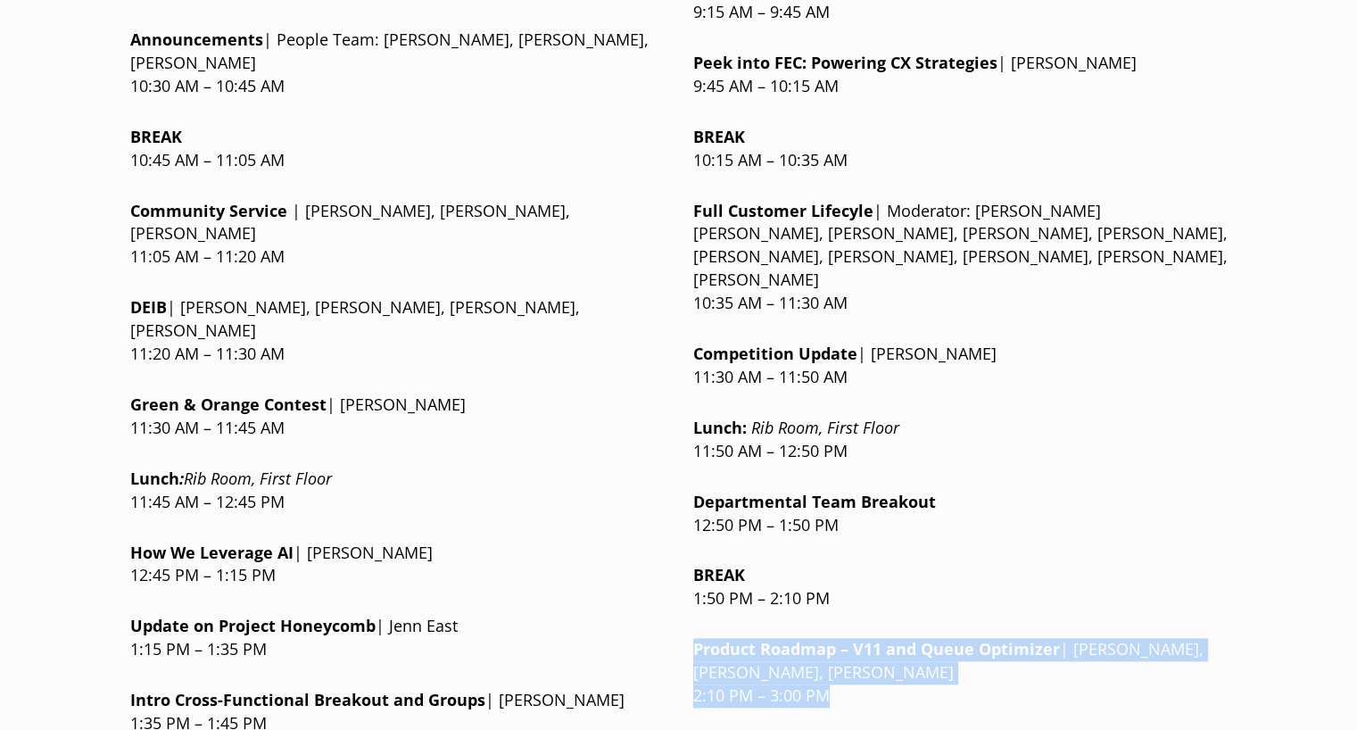
drag, startPoint x: 696, startPoint y: 515, endPoint x: 1028, endPoint y: 558, distance: 334.7
click at [1028, 638] on p "Product Roadmap – V11 and Queue Optimizer | Matt McConnell, Chris Busbee, Kevin…" at bounding box center [960, 673] width 534 height 70
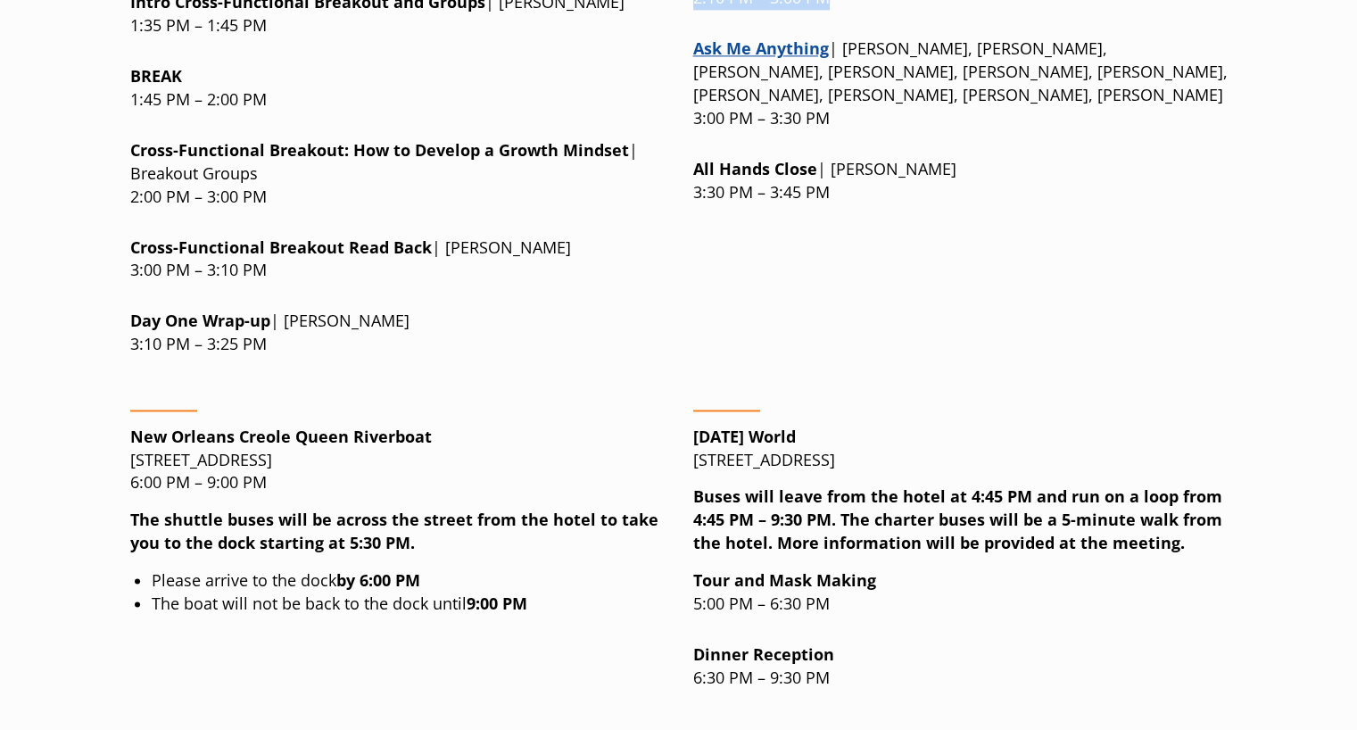
scroll to position [2630, 0]
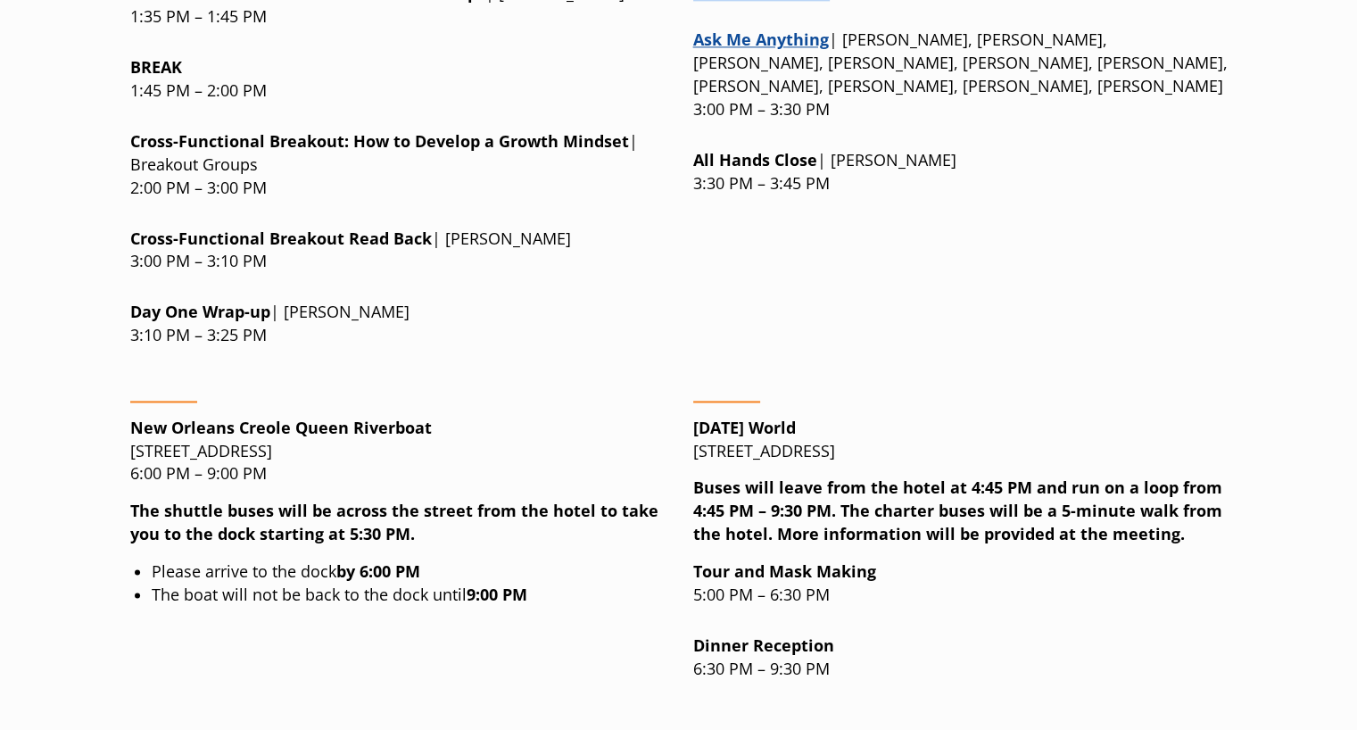
drag, startPoint x: 696, startPoint y: 269, endPoint x: 854, endPoint y: 258, distance: 158.3
click at [854, 417] on p "Mardi Gras World 1380 Port of New Orleans Pl, New Orleans, LA 70130" at bounding box center [960, 440] width 534 height 46
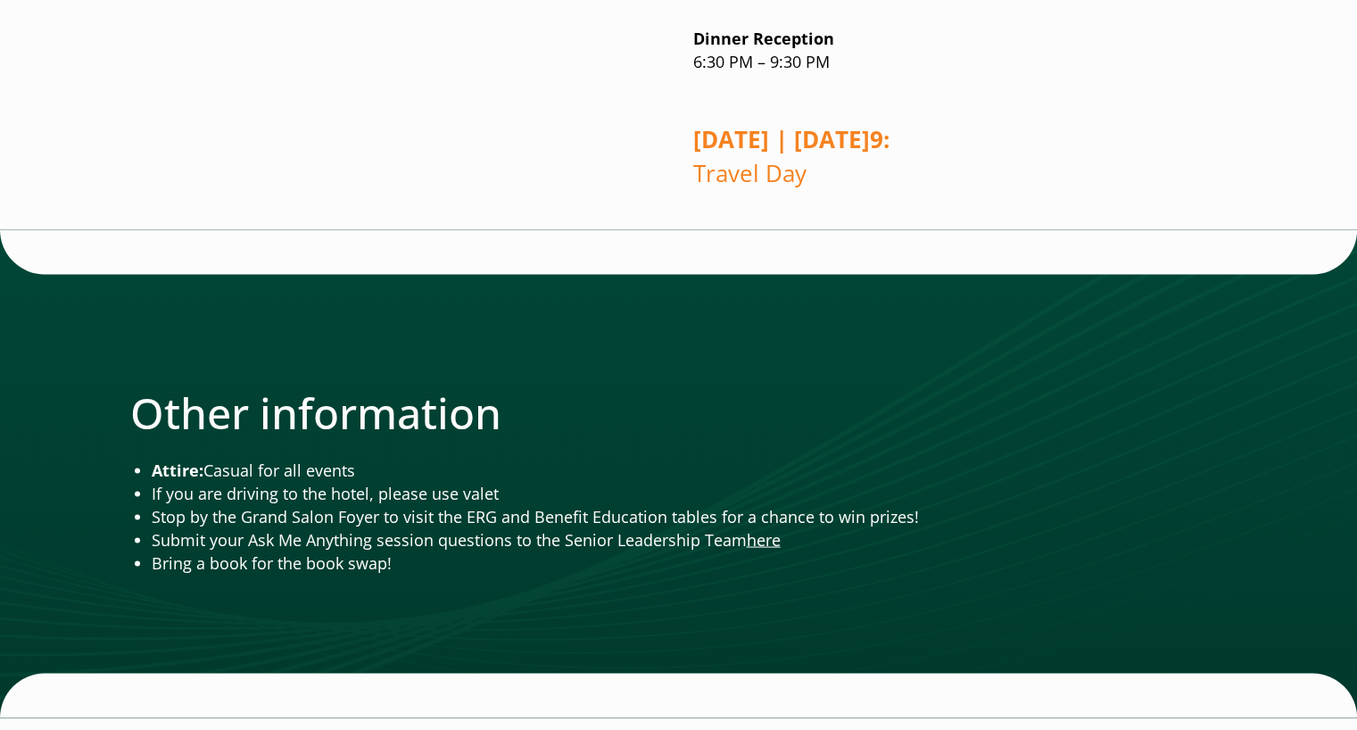
scroll to position [3239, 0]
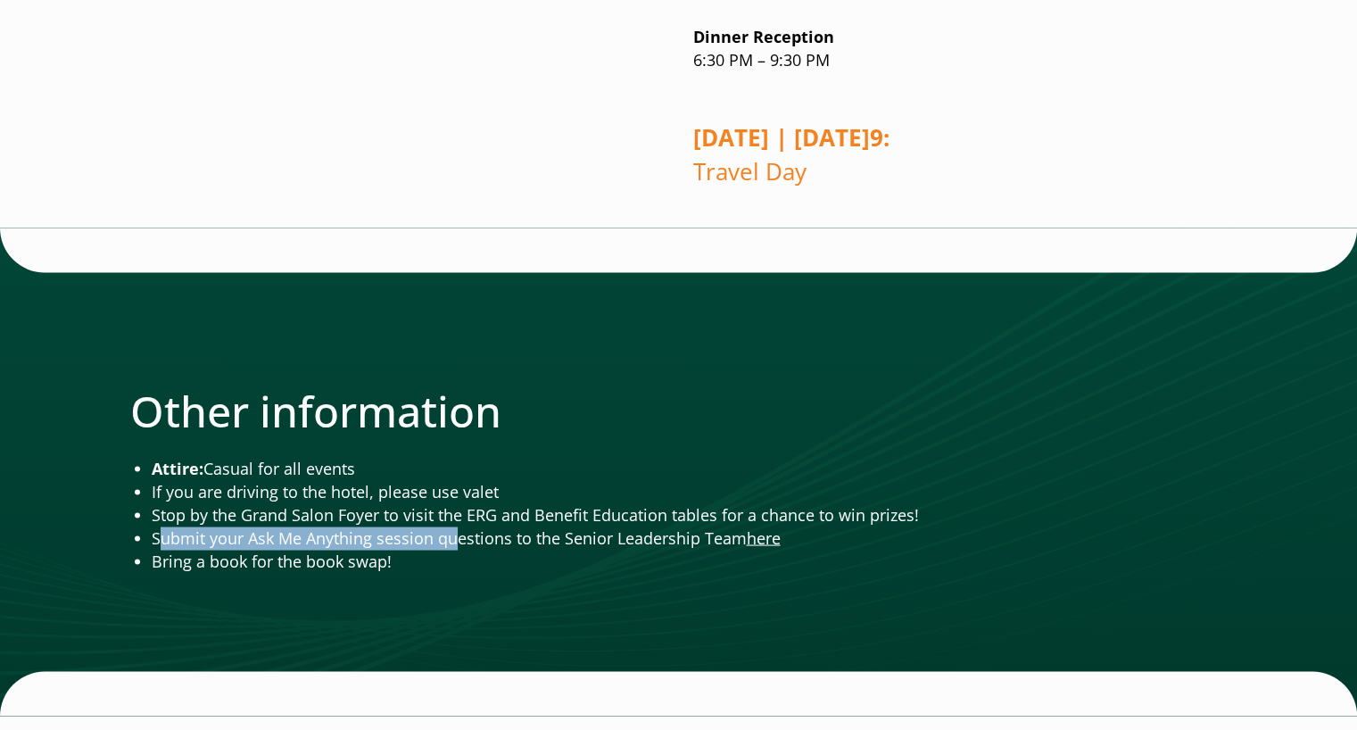
drag, startPoint x: 376, startPoint y: 401, endPoint x: 451, endPoint y: 379, distance: 77.9
click at [451, 526] on li "Submit your Ask Me Anything session questions to the Senior Leadership Team here" at bounding box center [690, 537] width 1076 height 23
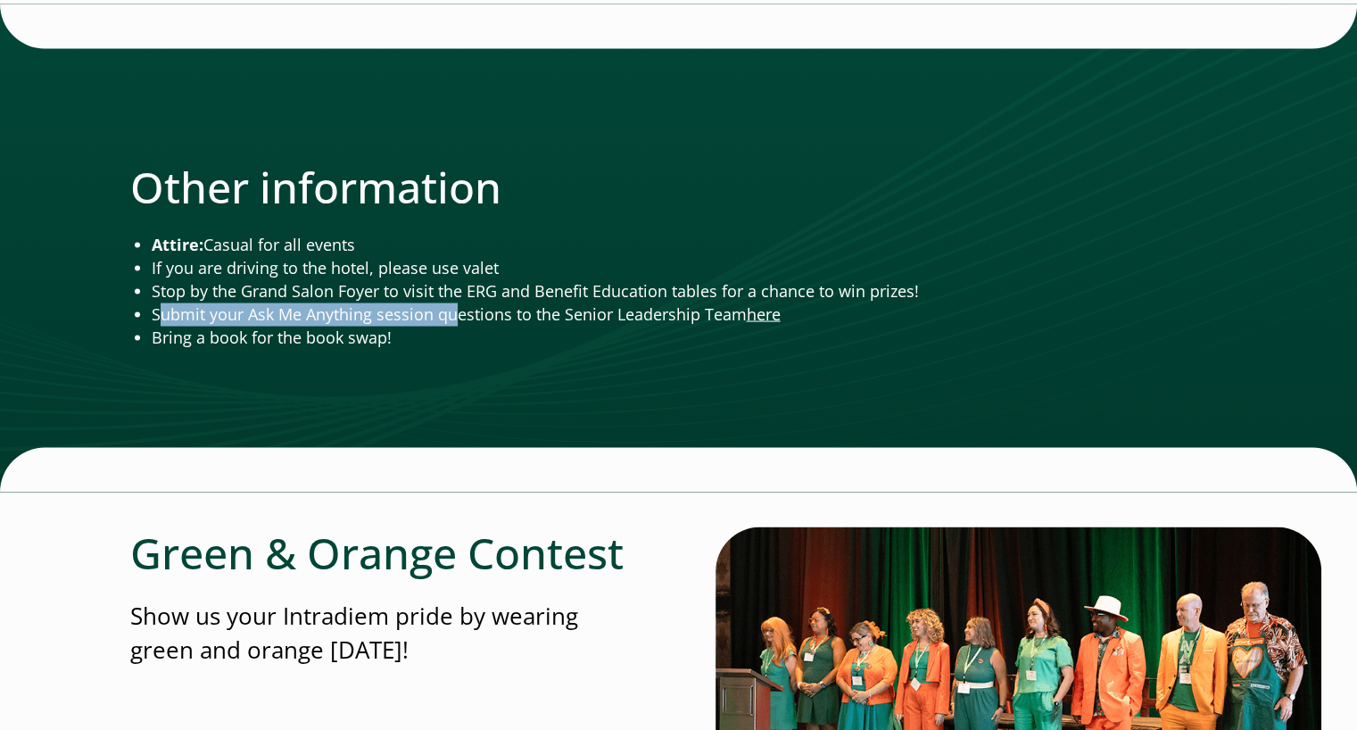
scroll to position [3515, 0]
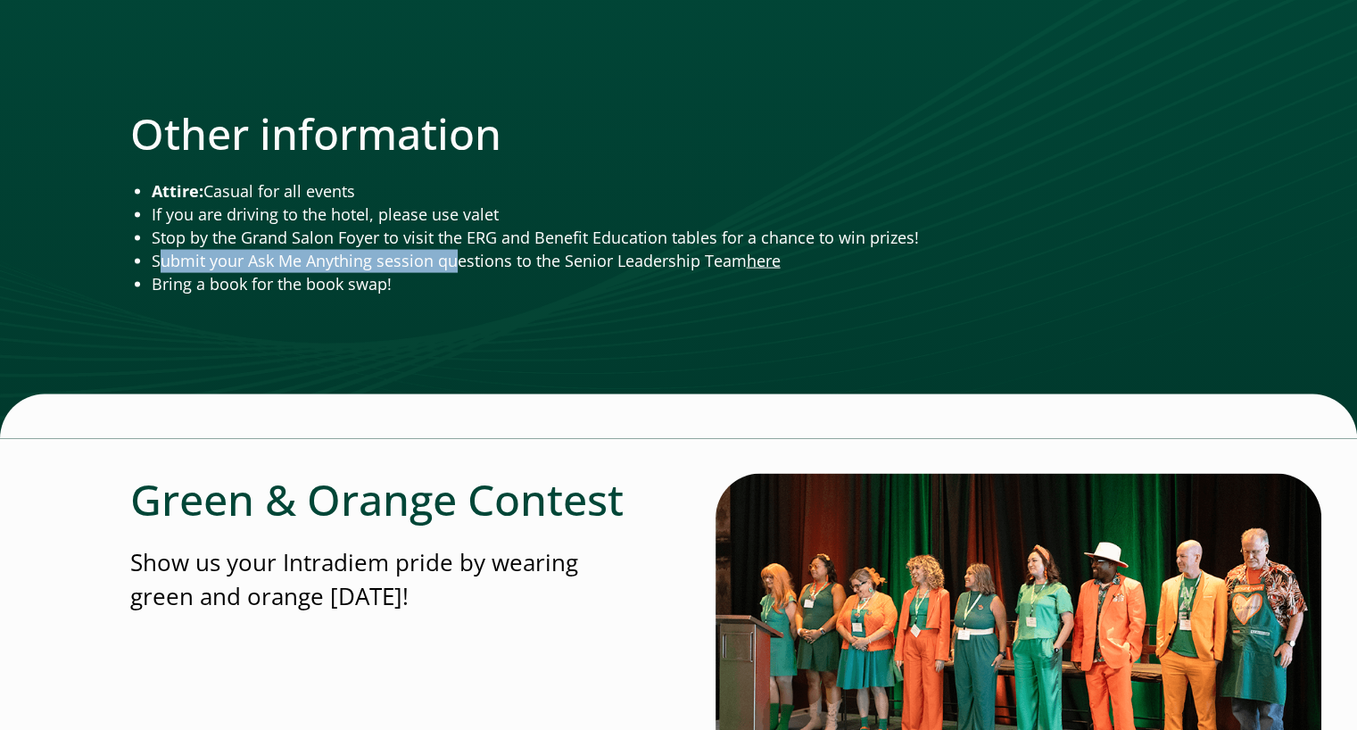
click at [1028, 474] on img at bounding box center [1019, 648] width 606 height 348
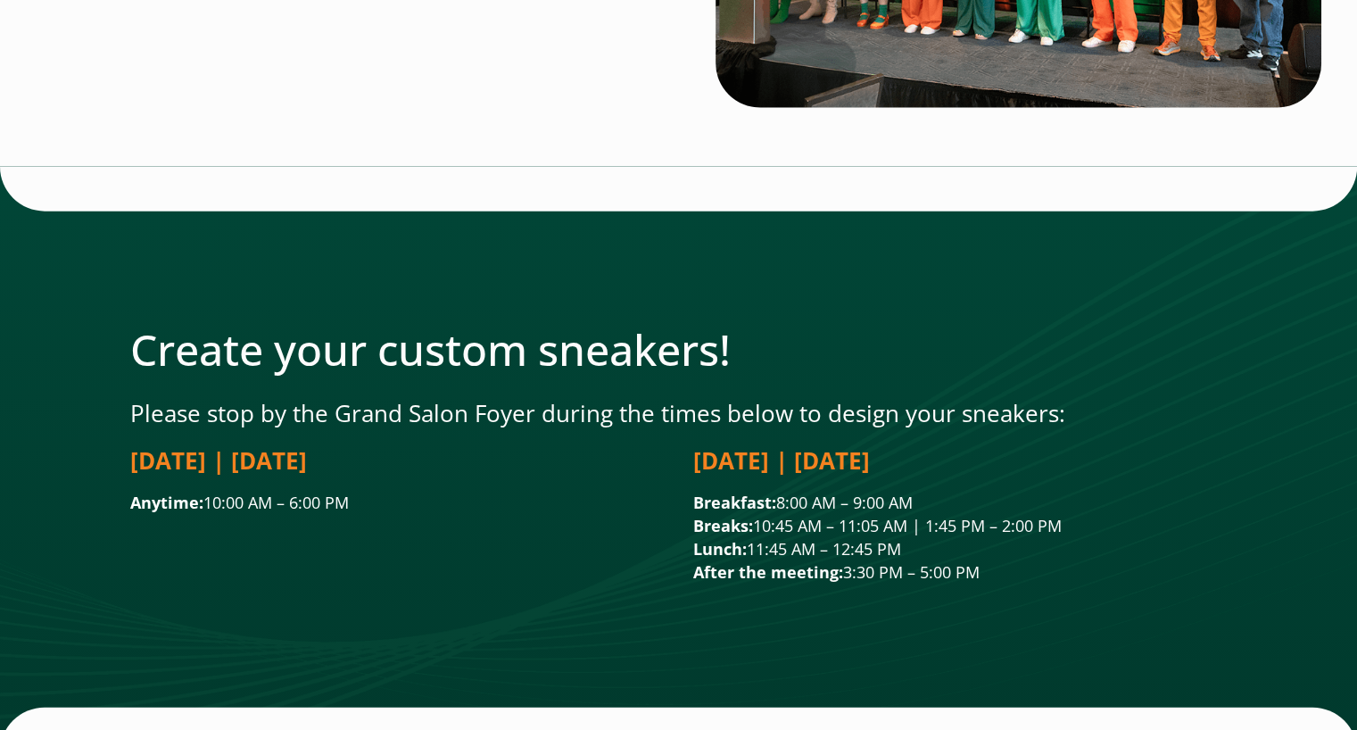
scroll to position [4231, 0]
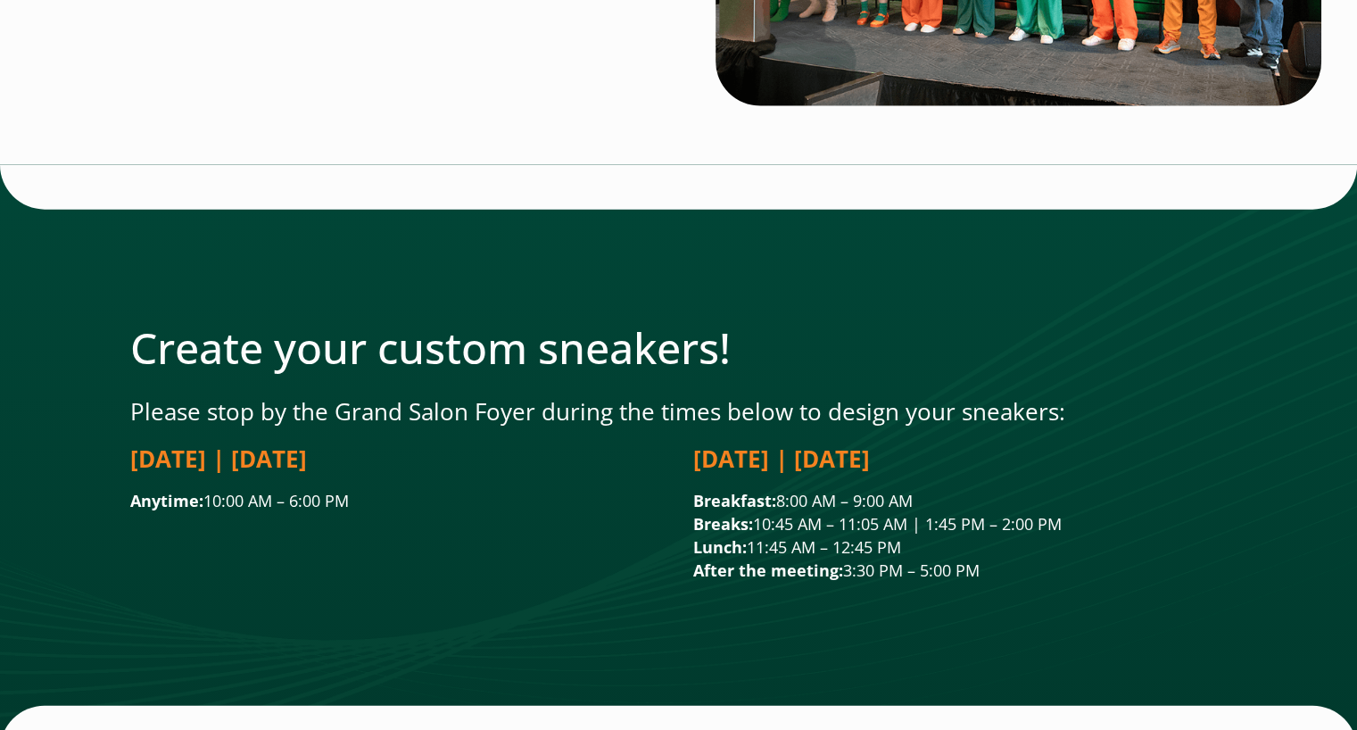
drag, startPoint x: 140, startPoint y: 258, endPoint x: 1095, endPoint y: 418, distance: 967.9
click at [1095, 418] on div "Create your custom sneakers! Please stop by the Grand Salon Foyer during the ti…" at bounding box center [678, 459] width 1097 height 275
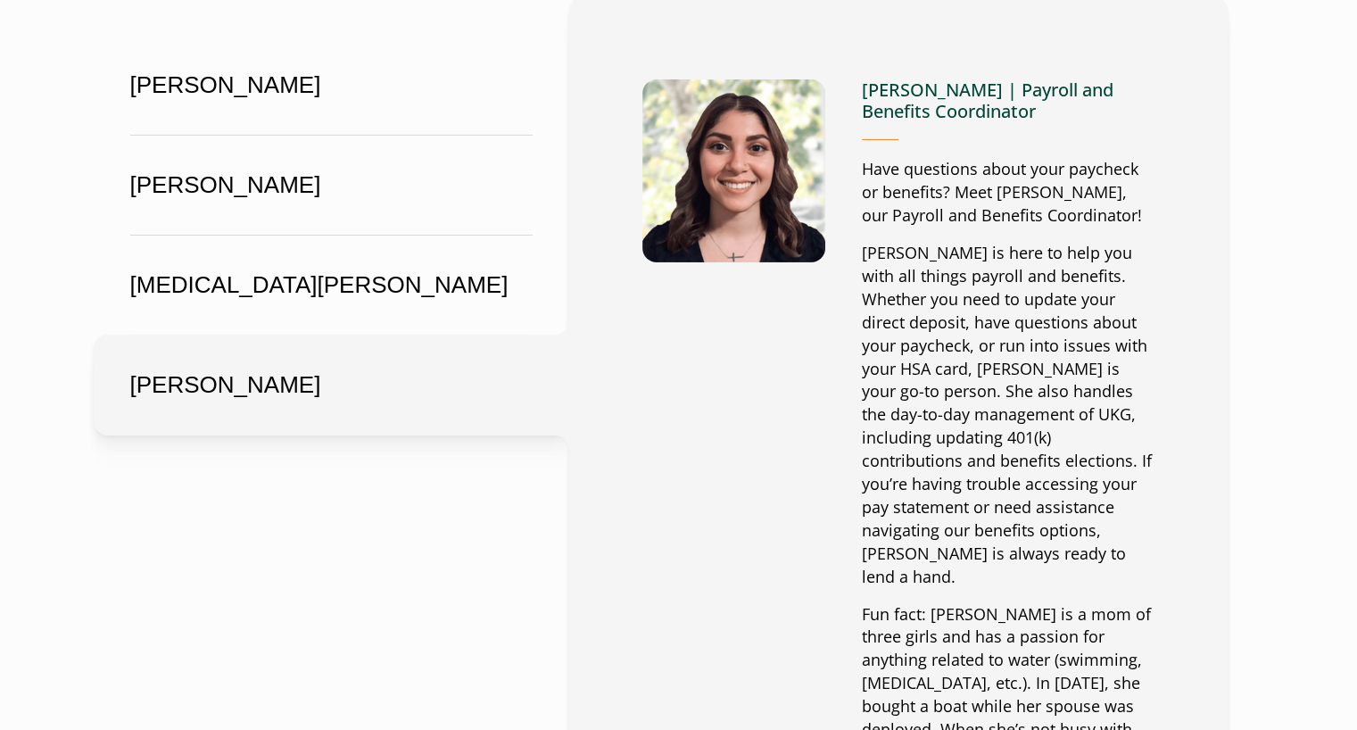
scroll to position [6081, 0]
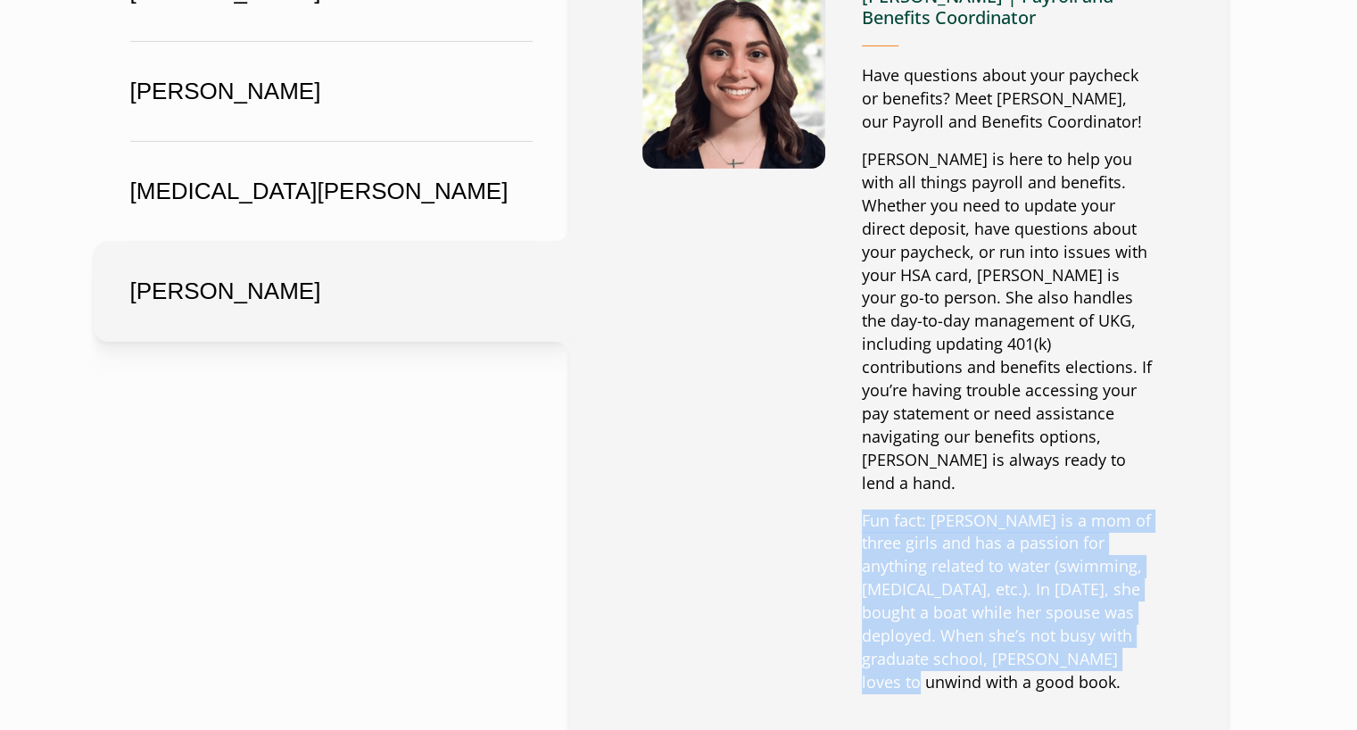
drag, startPoint x: 856, startPoint y: 311, endPoint x: 1163, endPoint y: 454, distance: 339.3
click at [1163, 454] on div "Kim Hiler Kim Hiler | Chief People Officer Seeking high-level guidance on peopl…" at bounding box center [898, 361] width 658 height 926
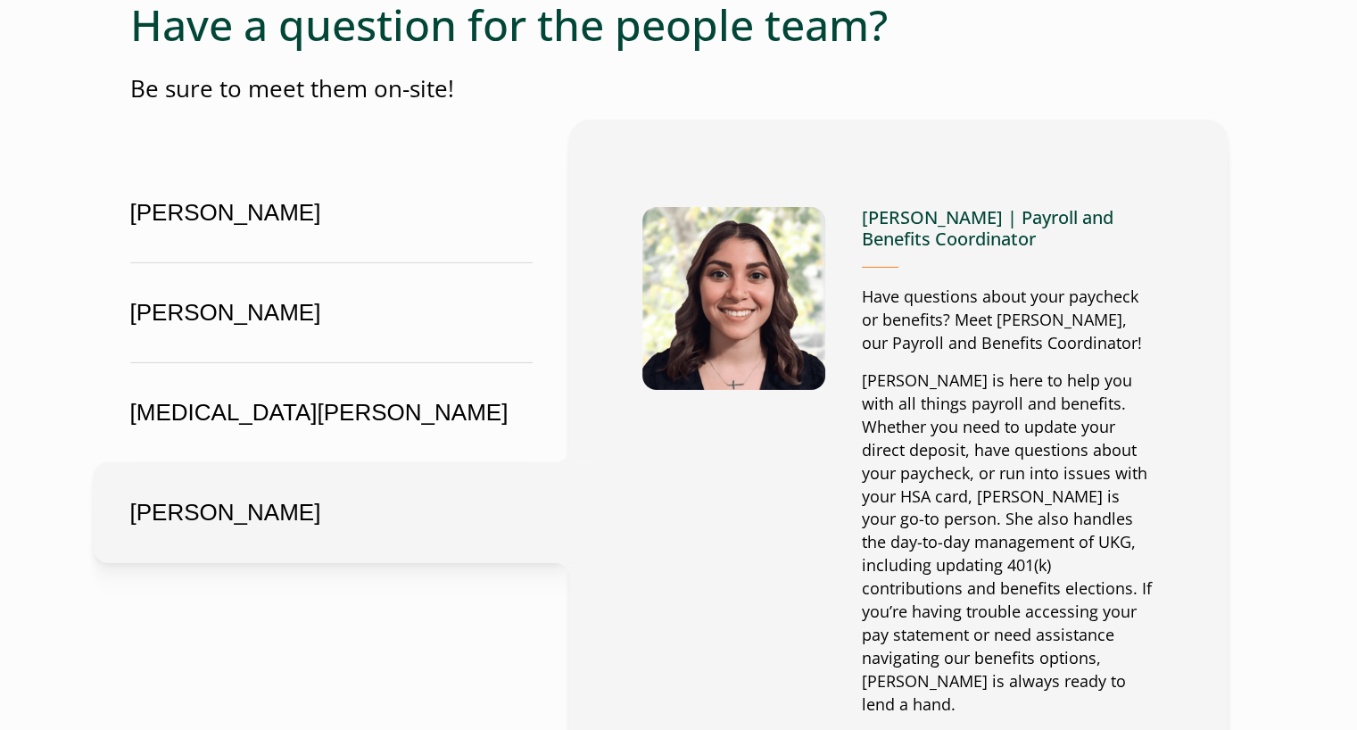
scroll to position [5849, 0]
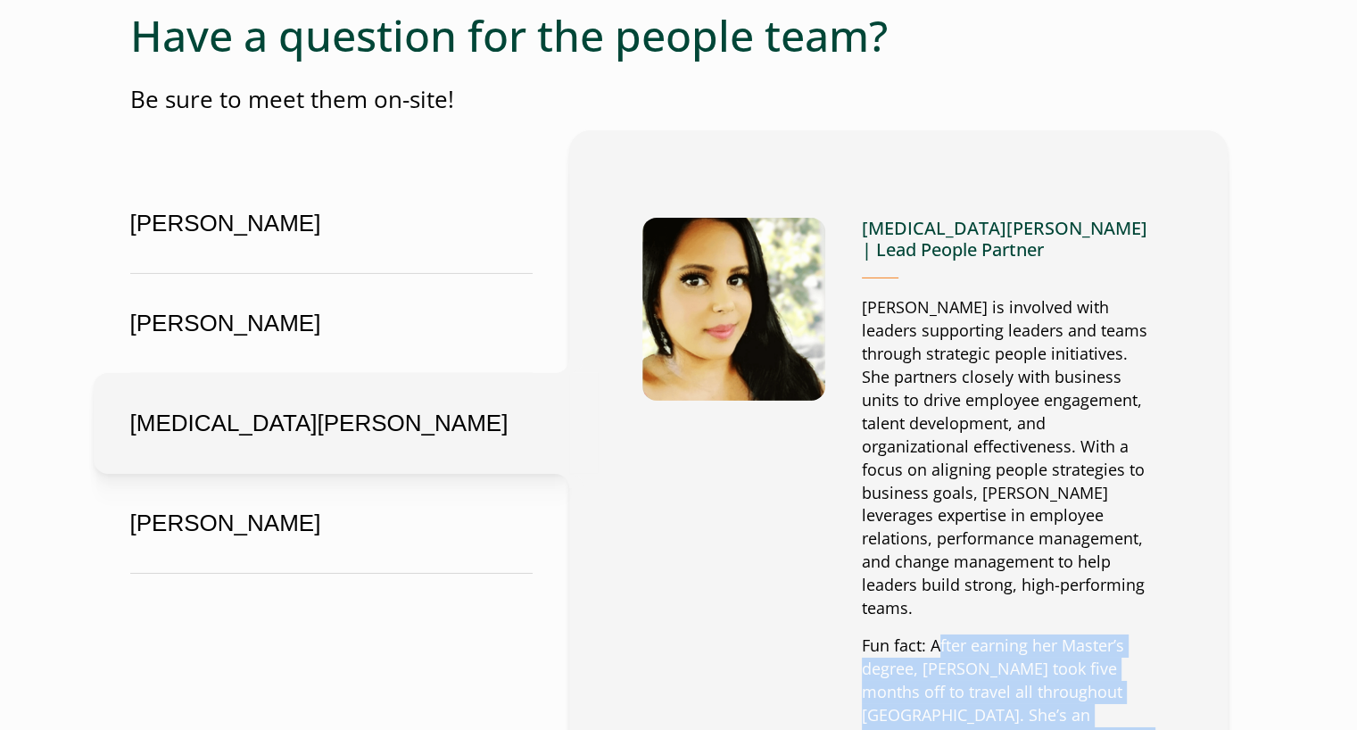
drag, startPoint x: 936, startPoint y: 434, endPoint x: 1098, endPoint y: 597, distance: 229.6
click at [1098, 597] on div "Nikita Desai | Lead People Partner Nikita is involved with leaders supporting l…" at bounding box center [1008, 537] width 293 height 639
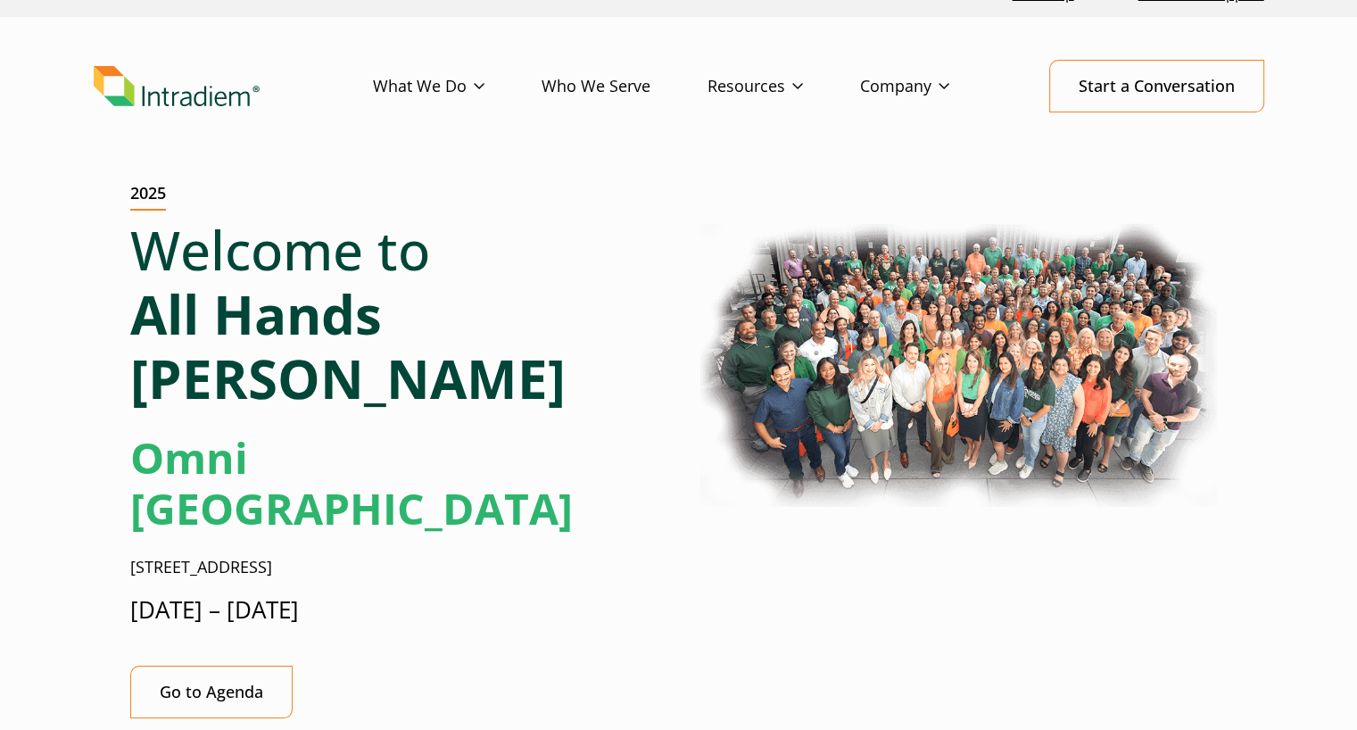
scroll to position [0, 0]
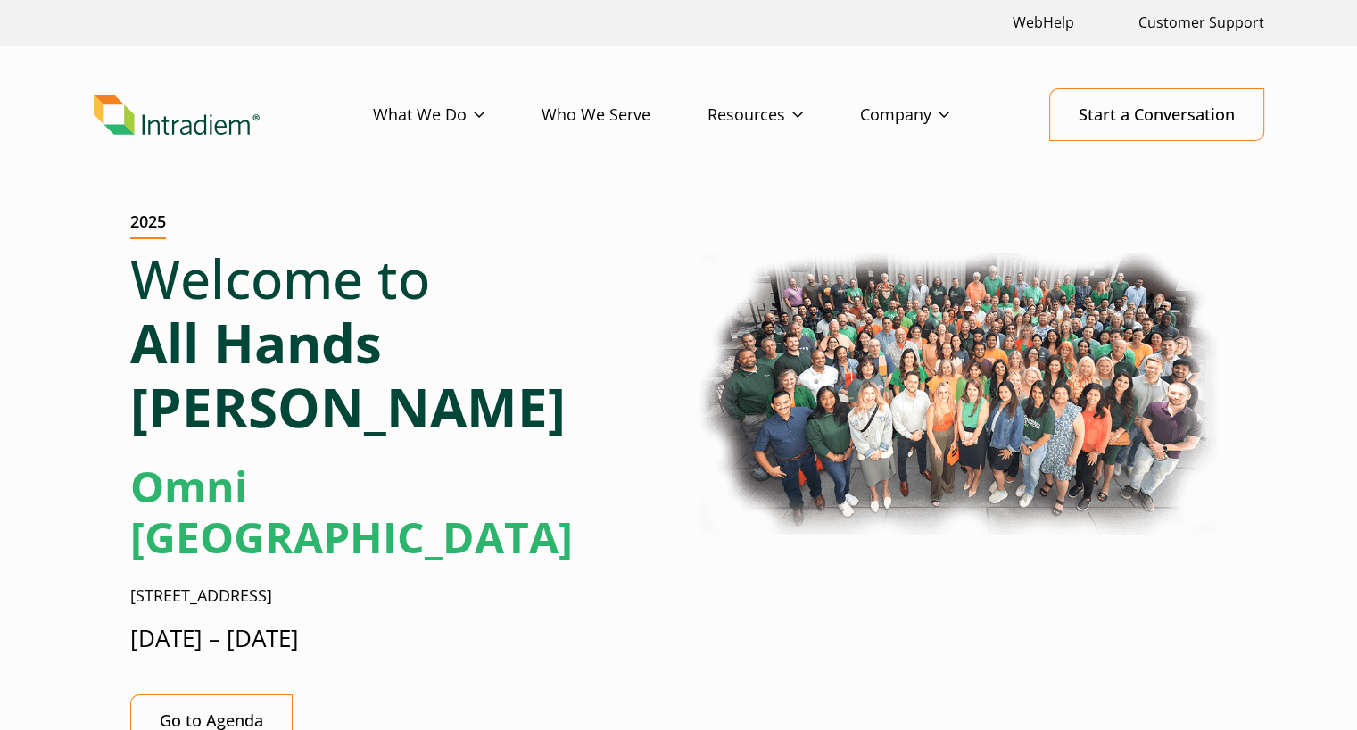
click at [573, 119] on link "Who We Serve" at bounding box center [625, 115] width 166 height 52
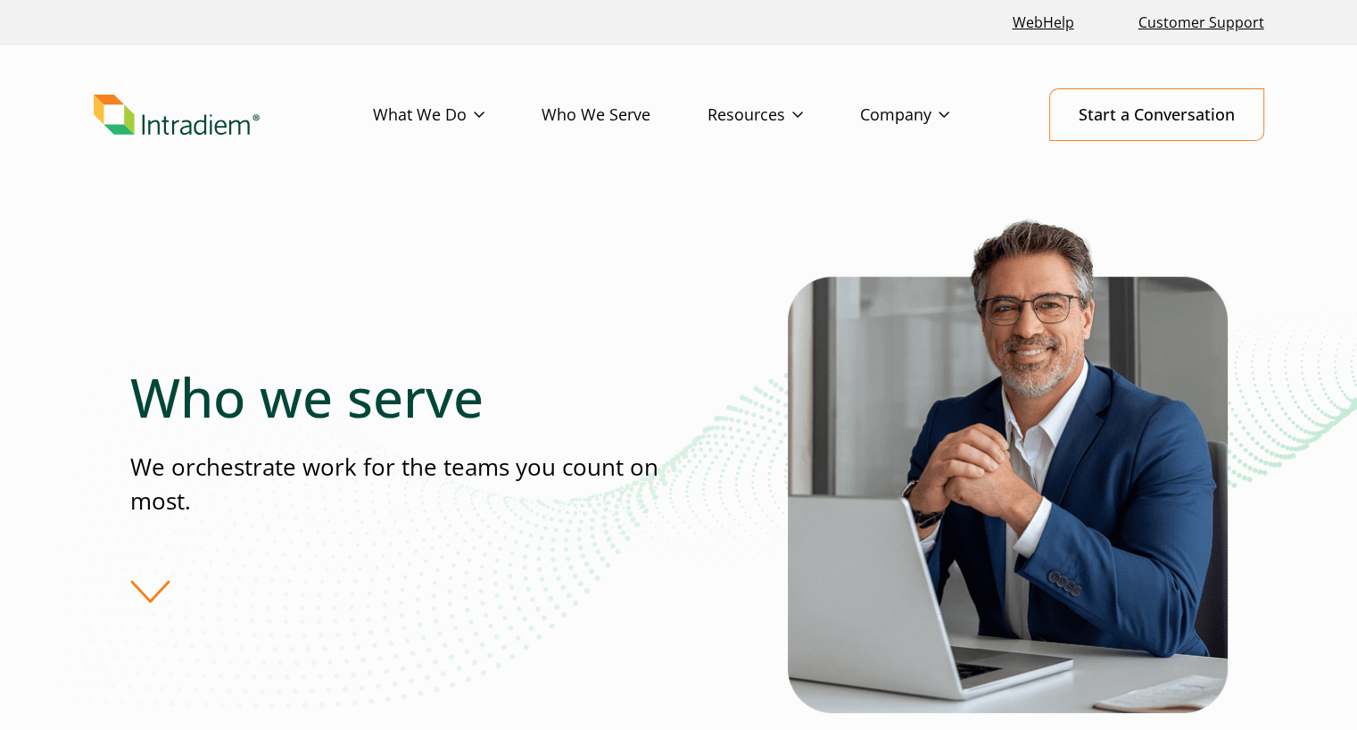
click at [161, 129] on img "Link to homepage of Intradiem" at bounding box center [177, 115] width 166 height 41
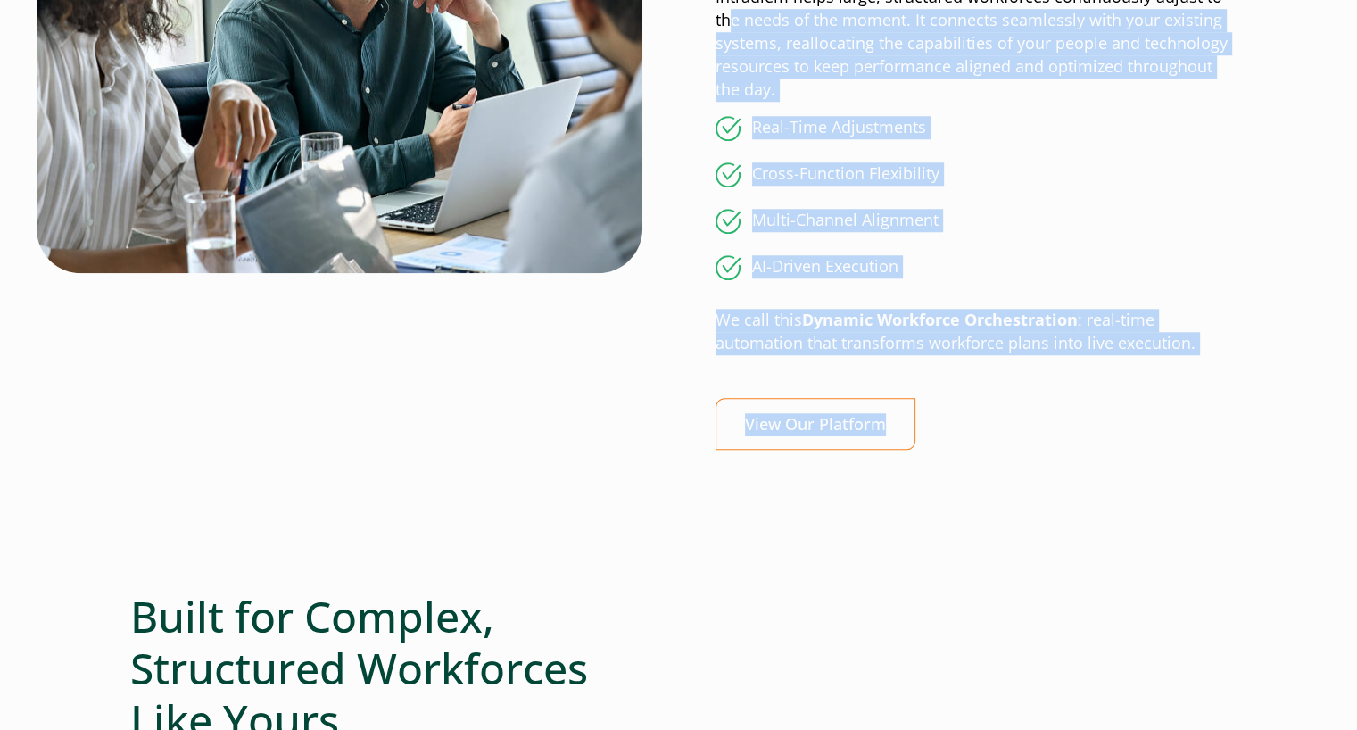
drag, startPoint x: 0, startPoint y: 0, endPoint x: 734, endPoint y: 4, distance: 734.3
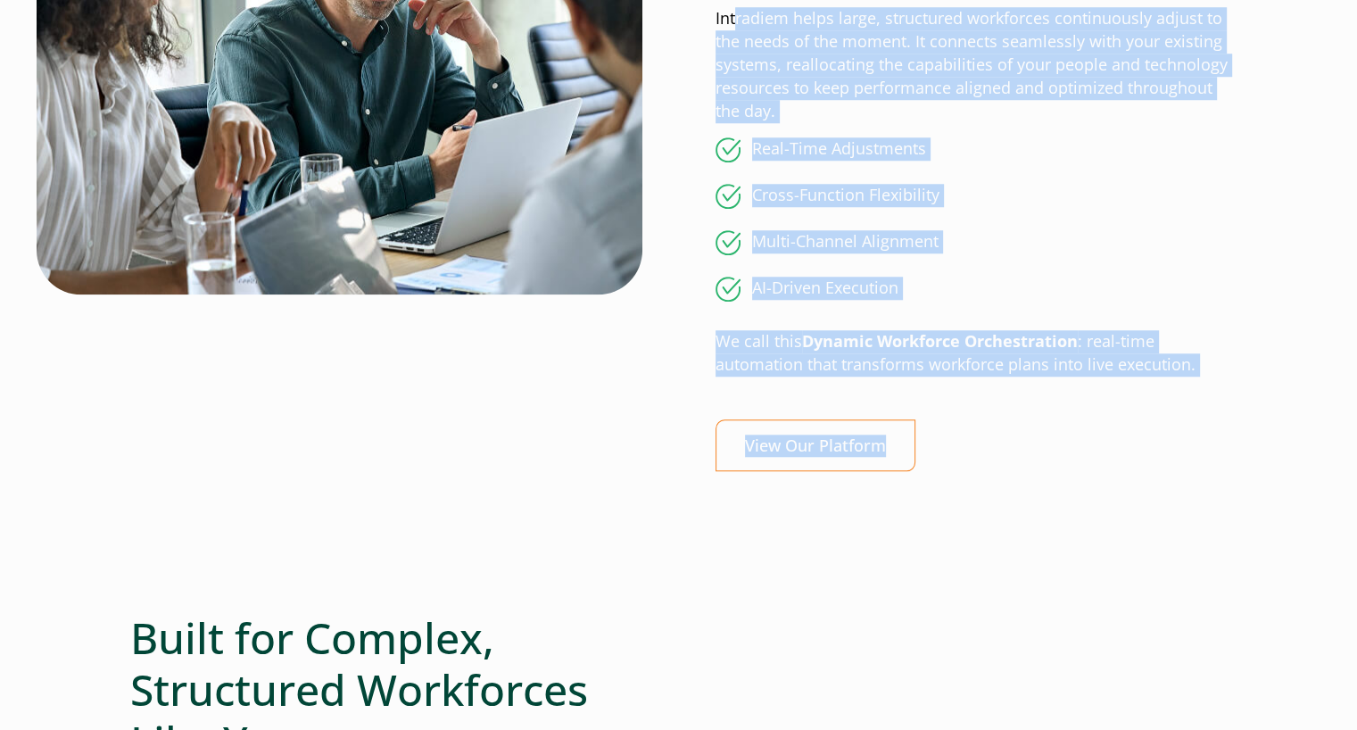
click at [558, 121] on img at bounding box center [340, 50] width 606 height 488
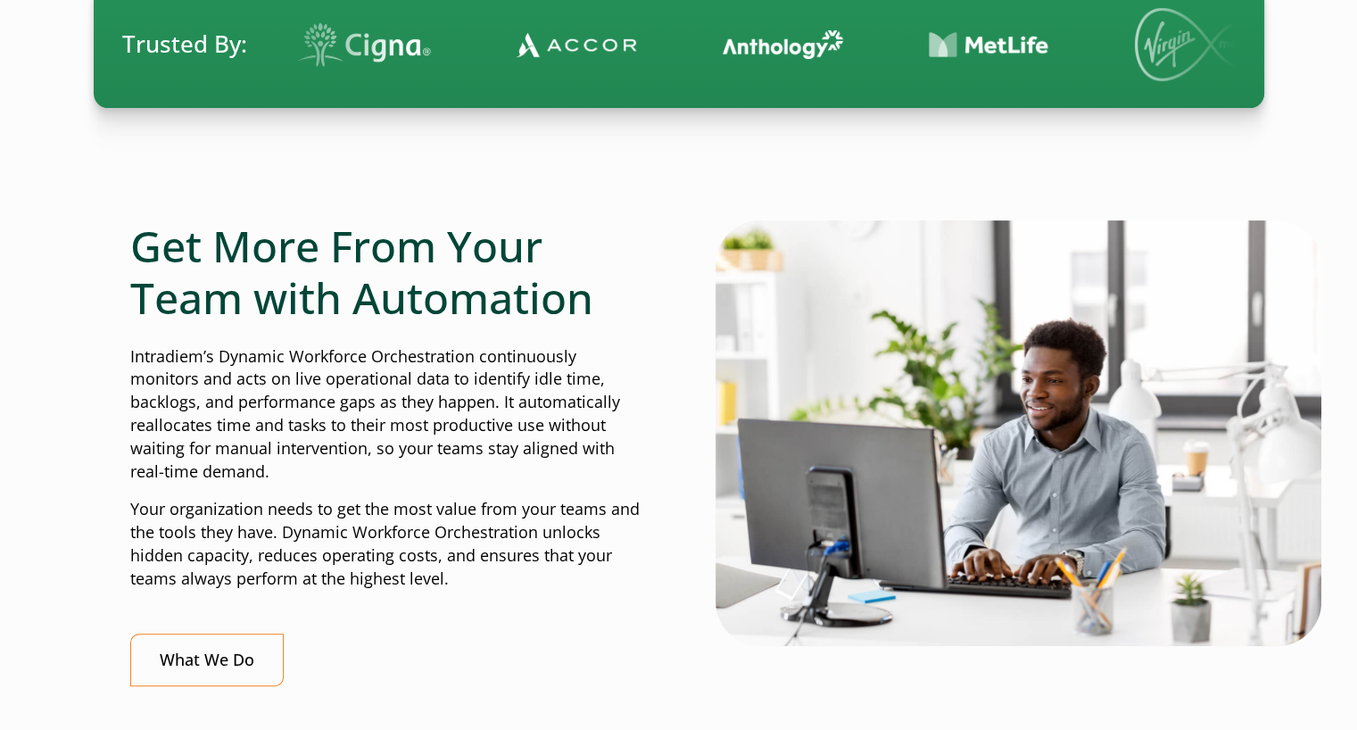
scroll to position [0, 0]
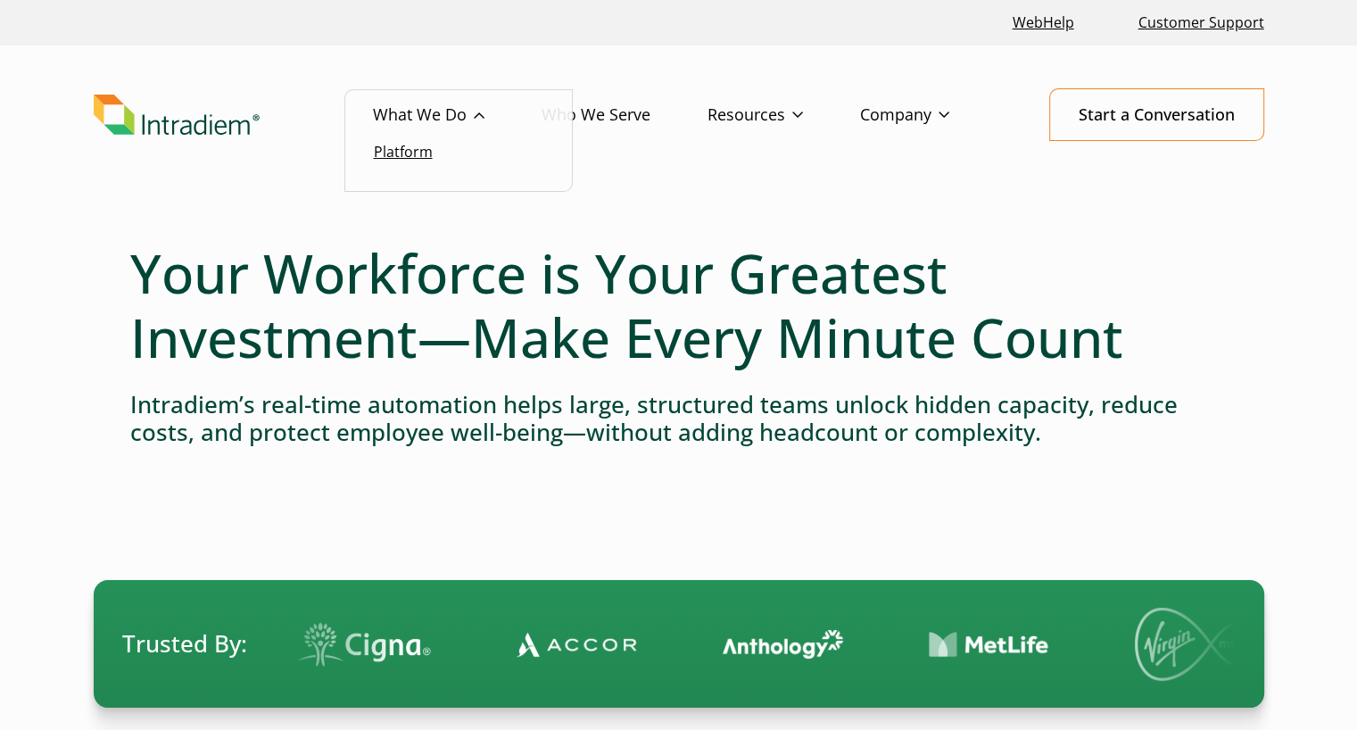
click at [418, 156] on link "Platform" at bounding box center [403, 152] width 59 height 20
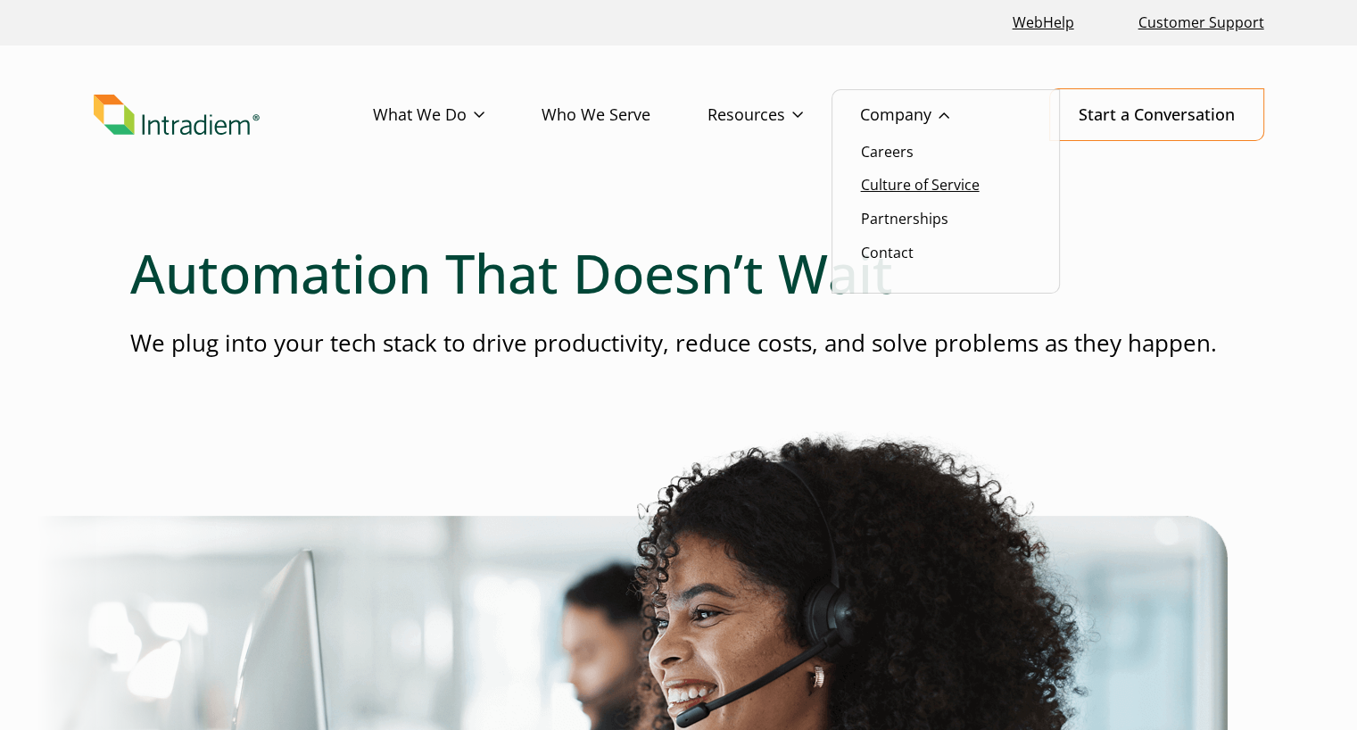
click at [910, 188] on link "Culture of Service" at bounding box center [920, 185] width 119 height 20
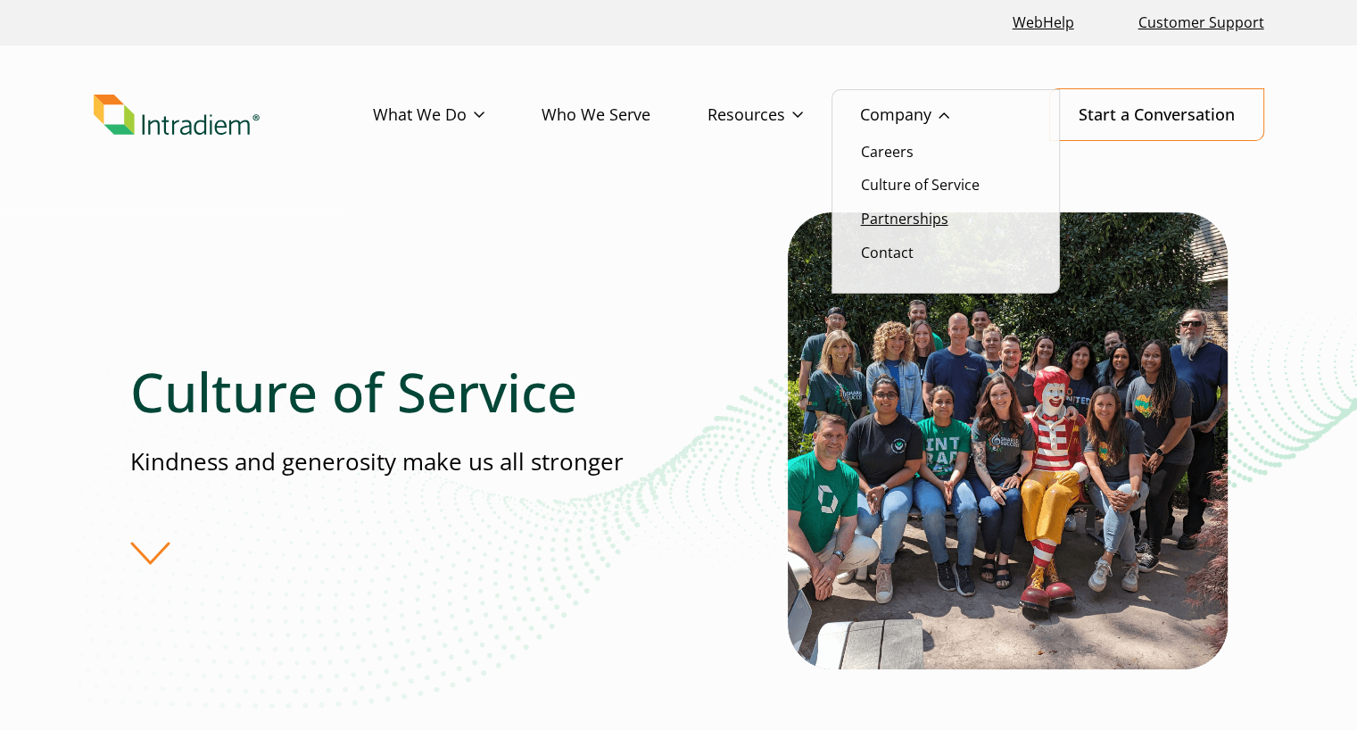
click at [896, 211] on link "Partnerships" at bounding box center [904, 219] width 87 height 20
